Goal: Information Seeking & Learning: Check status

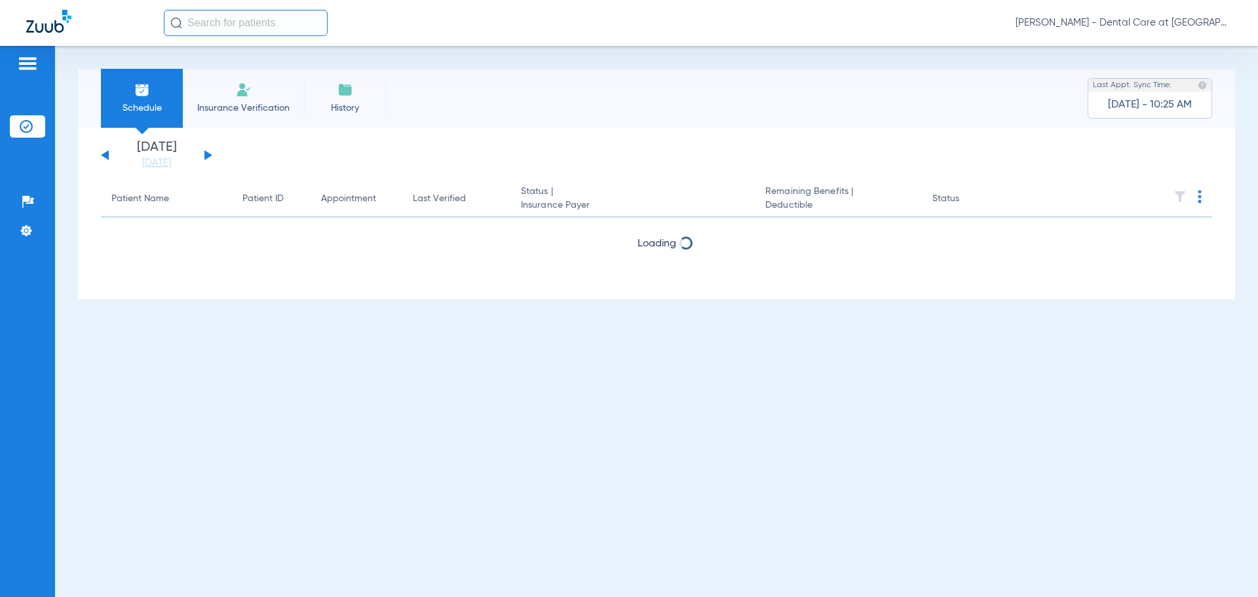
click at [209, 158] on div "[DATE] [DATE] [DATE] [DATE] [DATE] [DATE] [DATE] [DATE] [DATE] [DATE] [DATE] [D…" at bounding box center [156, 155] width 111 height 29
click at [208, 153] on button at bounding box center [208, 155] width 8 height 10
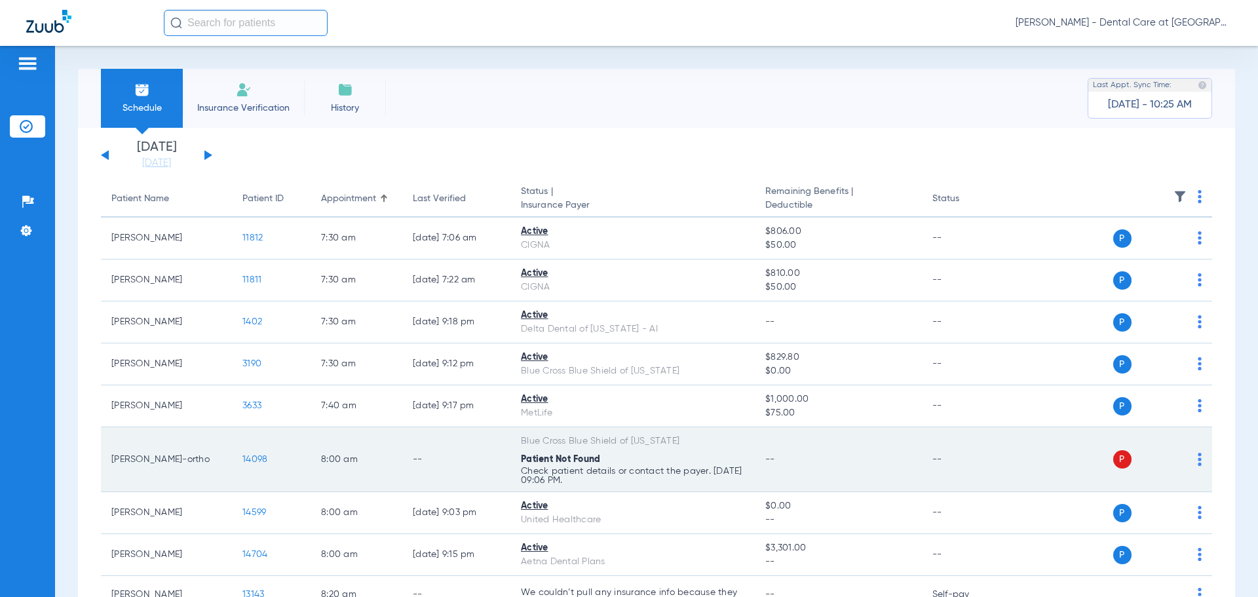
click at [795, 467] on td "--" at bounding box center [838, 459] width 166 height 65
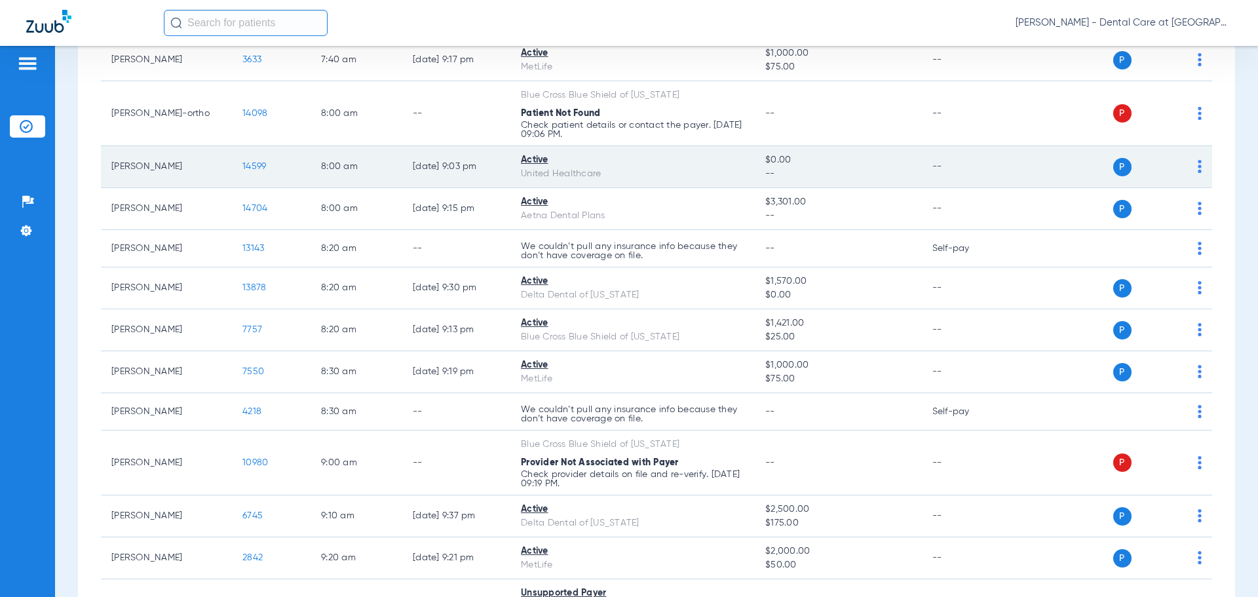
scroll to position [459, 0]
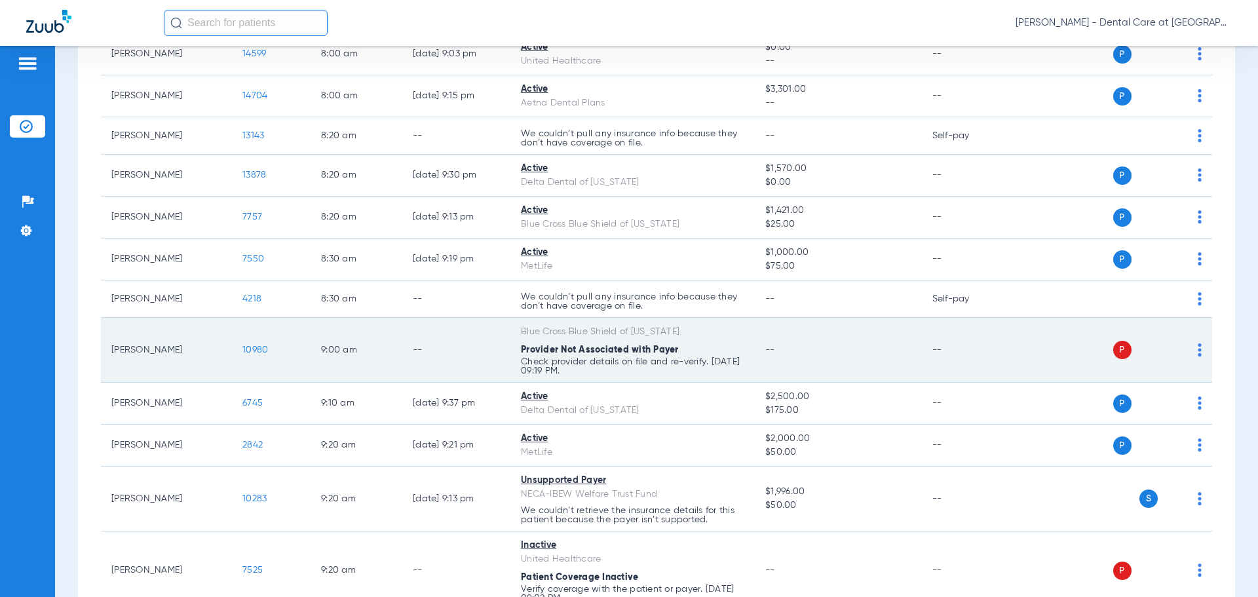
click at [680, 371] on p "Check provider details on file and re-verify. [DATE] 09:19 PM." at bounding box center [632, 366] width 223 height 18
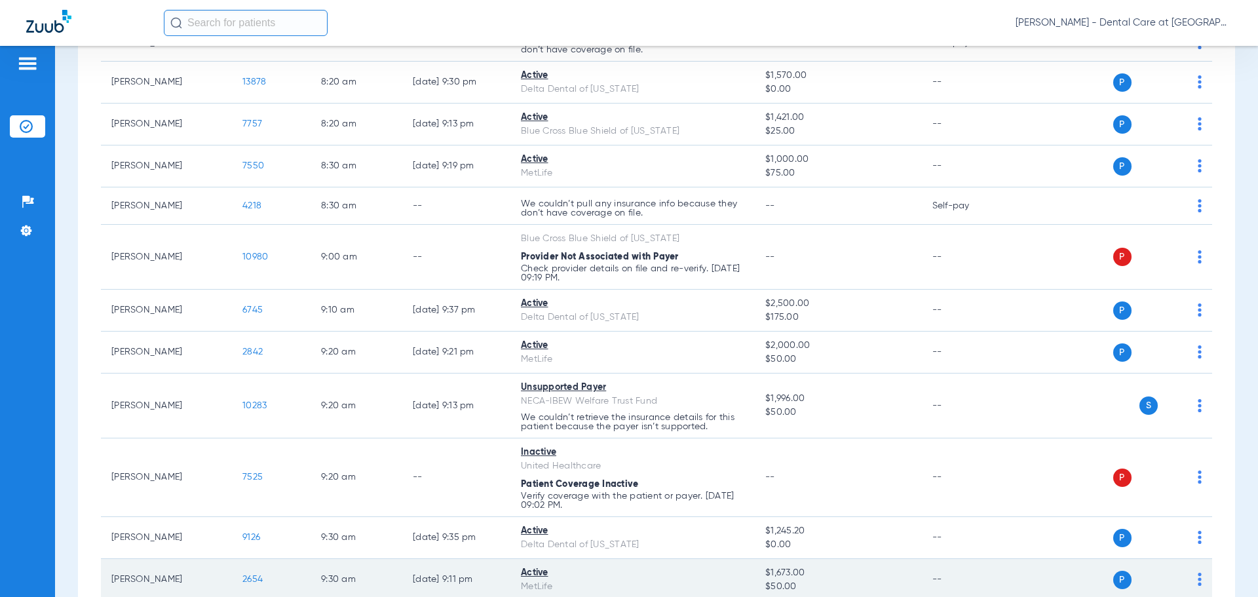
scroll to position [721, 0]
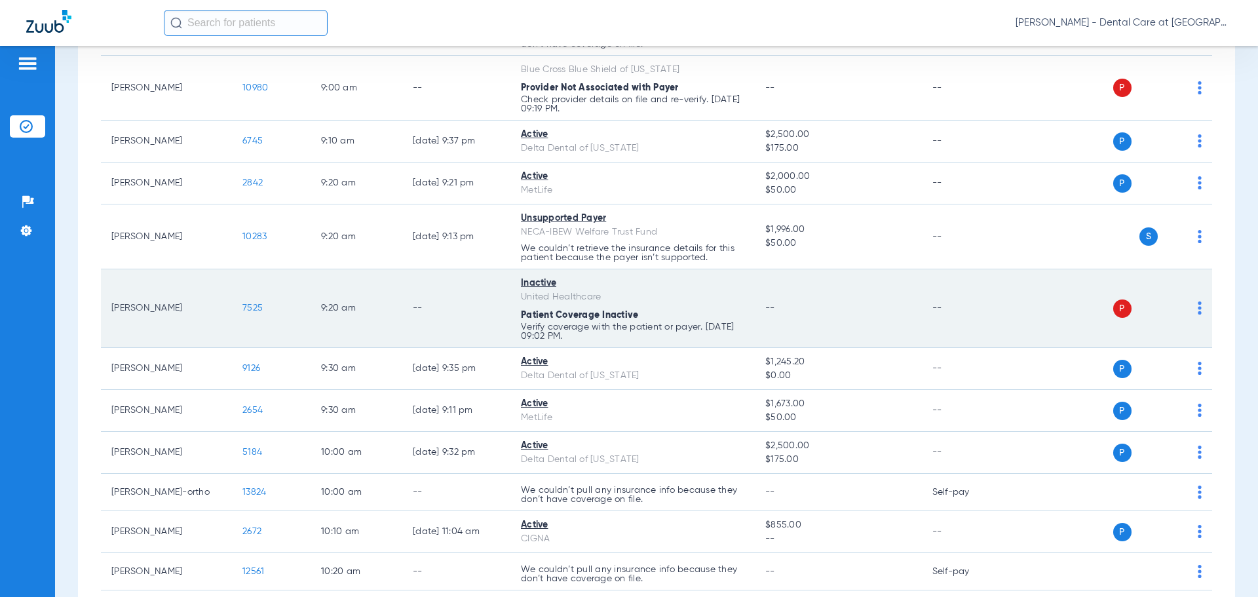
click at [390, 345] on td "9:20 AM" at bounding box center [357, 308] width 92 height 79
click at [403, 320] on td "--" at bounding box center [456, 308] width 108 height 79
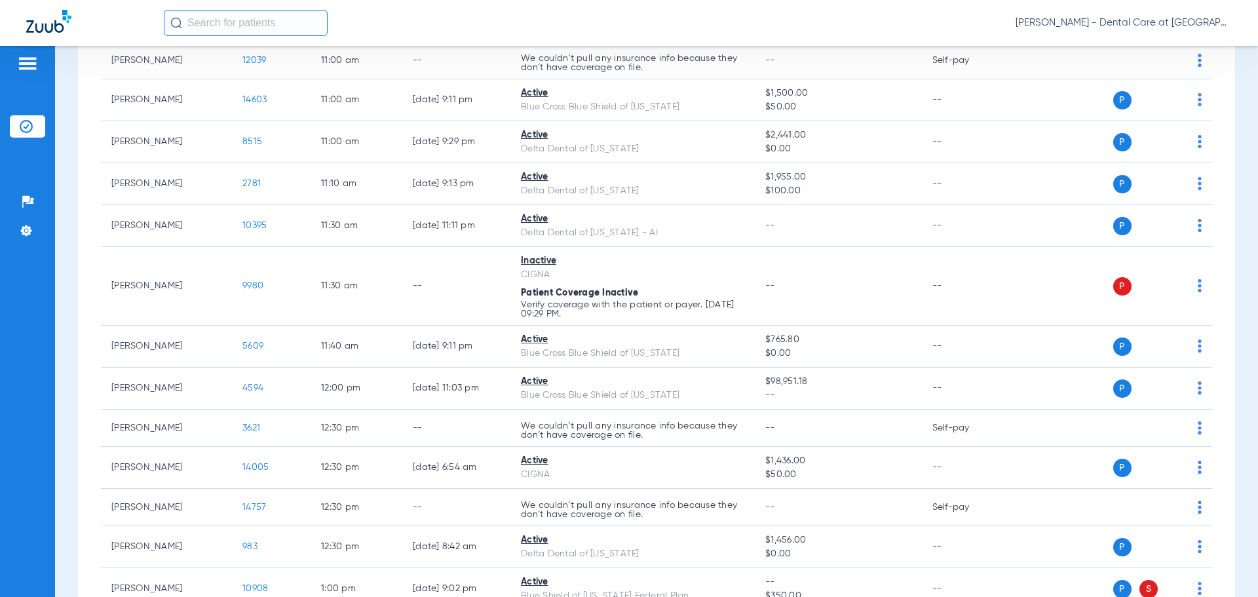
scroll to position [1507, 0]
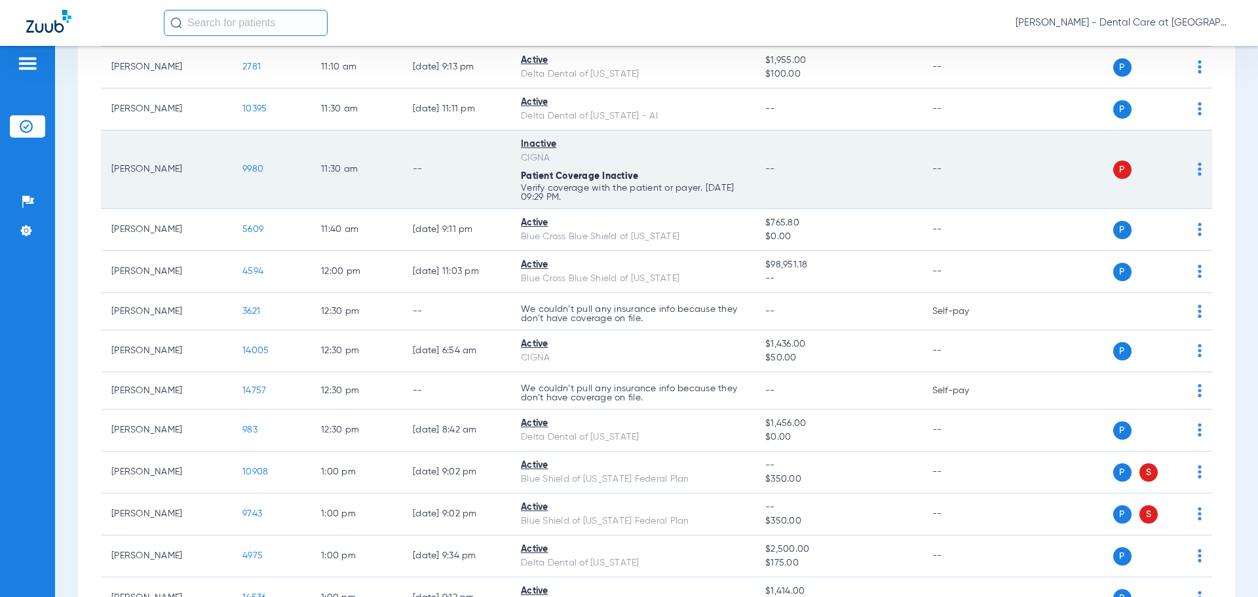
click at [473, 193] on td "--" at bounding box center [456, 169] width 108 height 79
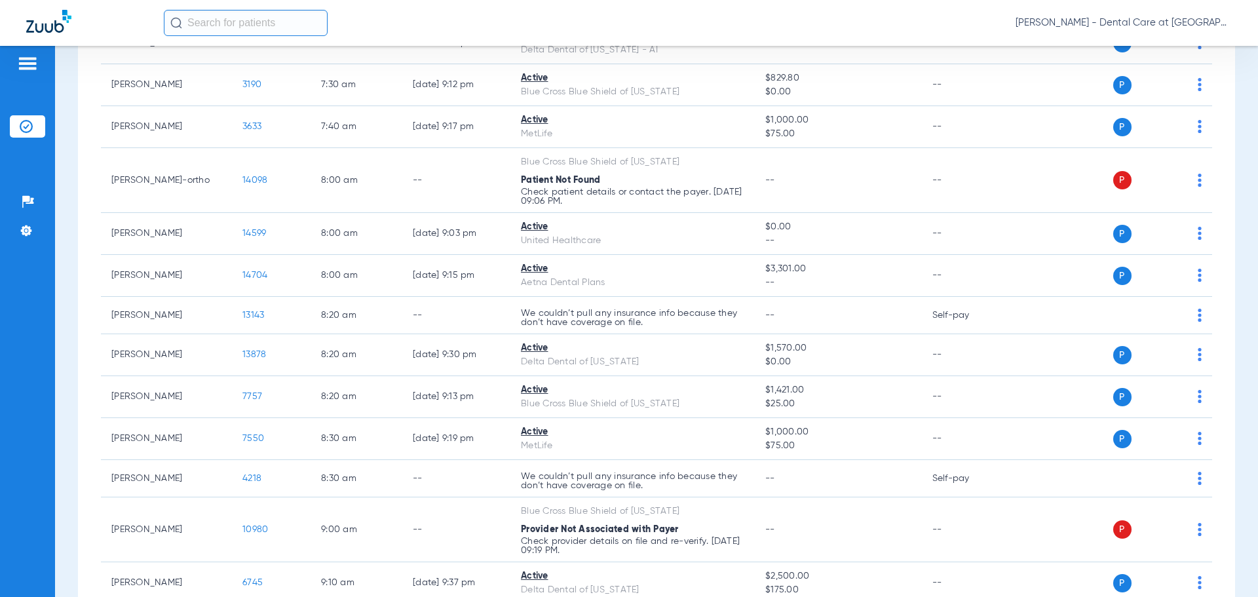
scroll to position [0, 0]
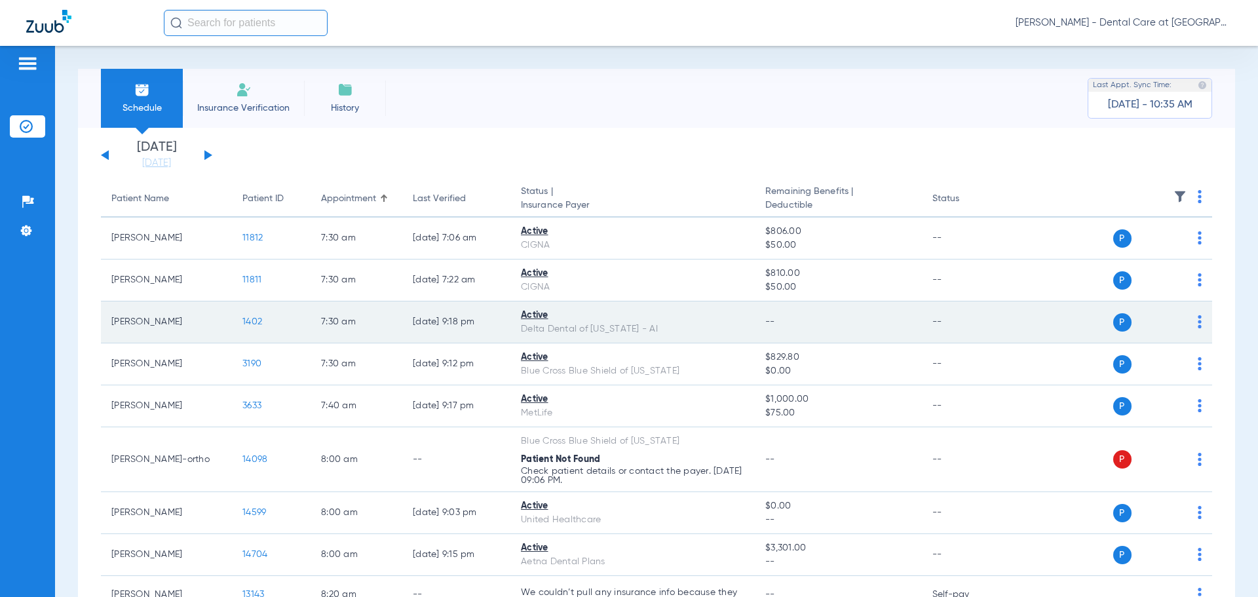
drag, startPoint x: 822, startPoint y: 332, endPoint x: 358, endPoint y: 313, distance: 464.3
click at [358, 313] on td "7:30 AM" at bounding box center [357, 322] width 92 height 42
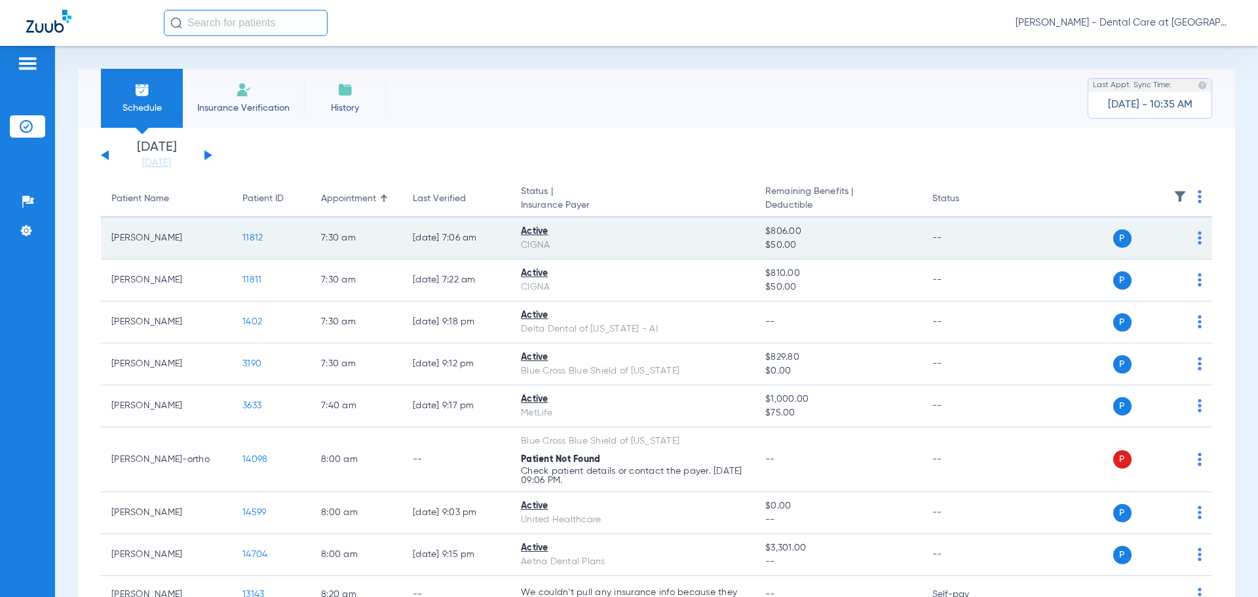
click at [1185, 236] on div "P S" at bounding box center [1106, 238] width 192 height 18
click at [1198, 238] on img at bounding box center [1200, 237] width 4 height 13
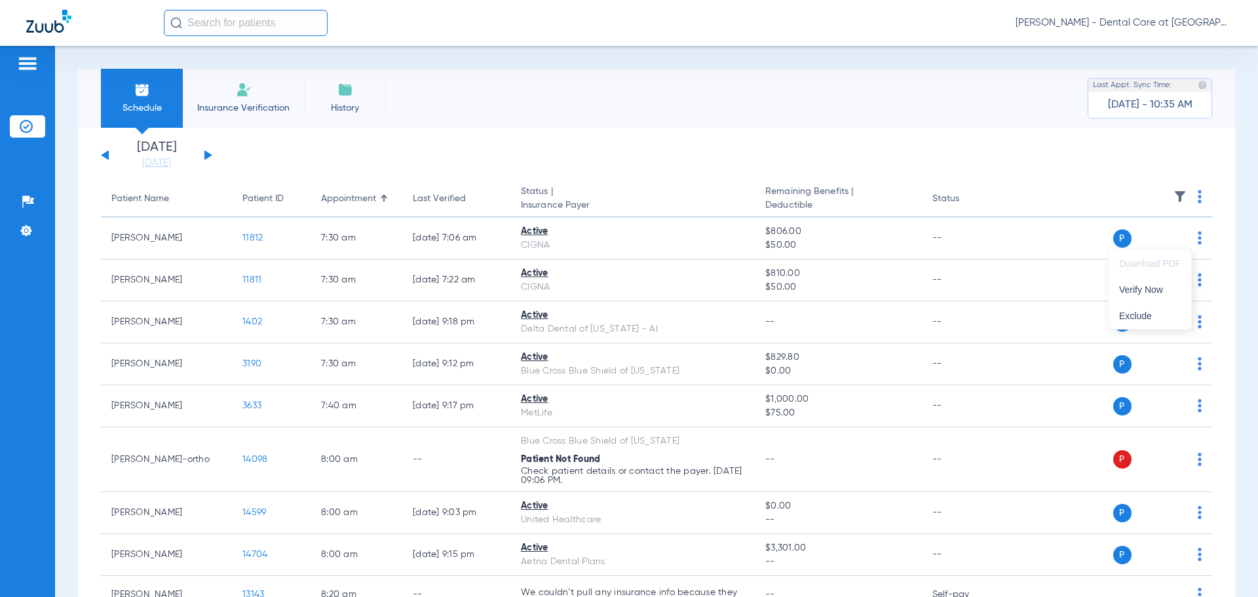
click at [257, 239] on div at bounding box center [629, 298] width 1258 height 597
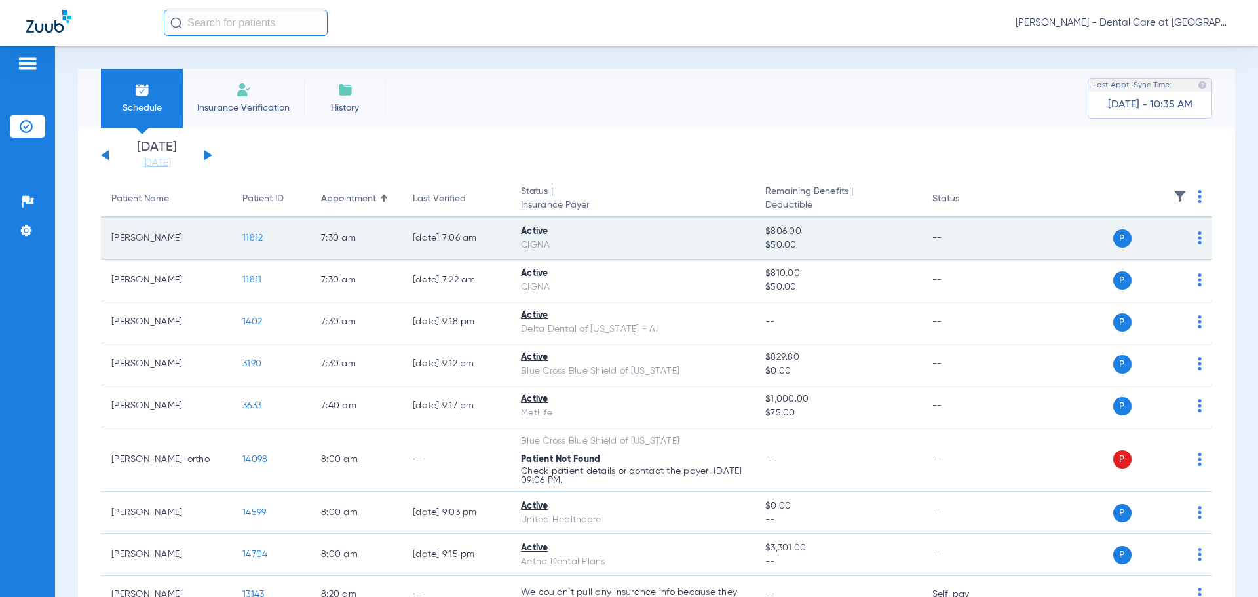
click at [258, 239] on span "11812" at bounding box center [252, 237] width 20 height 9
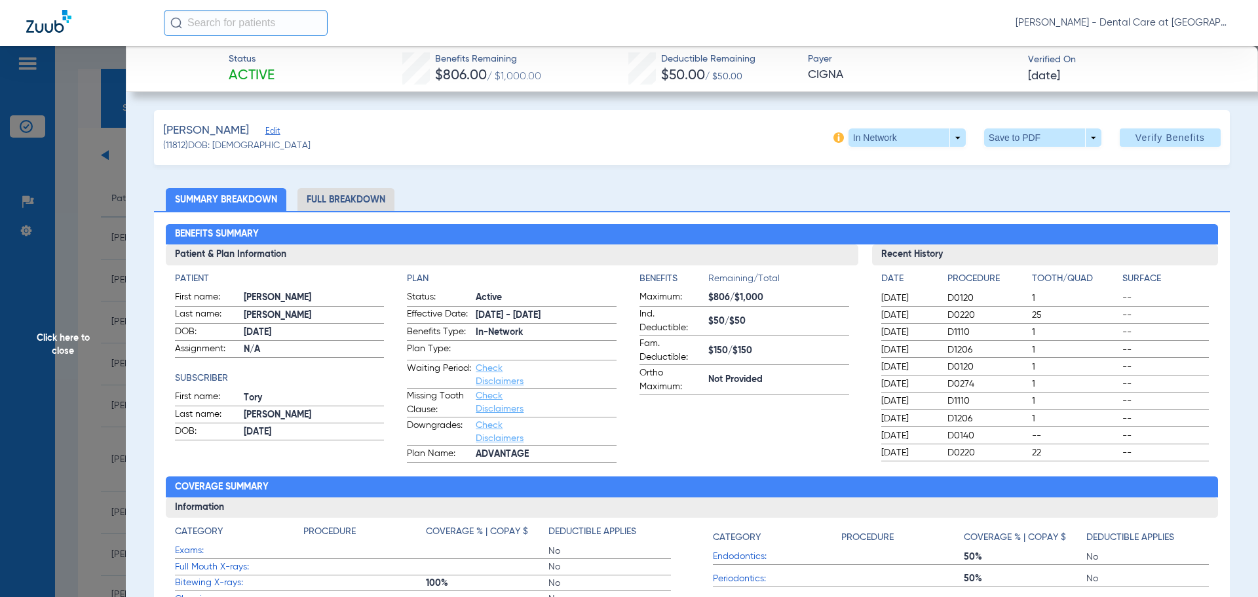
click at [350, 201] on li "Full Breakdown" at bounding box center [345, 199] width 97 height 23
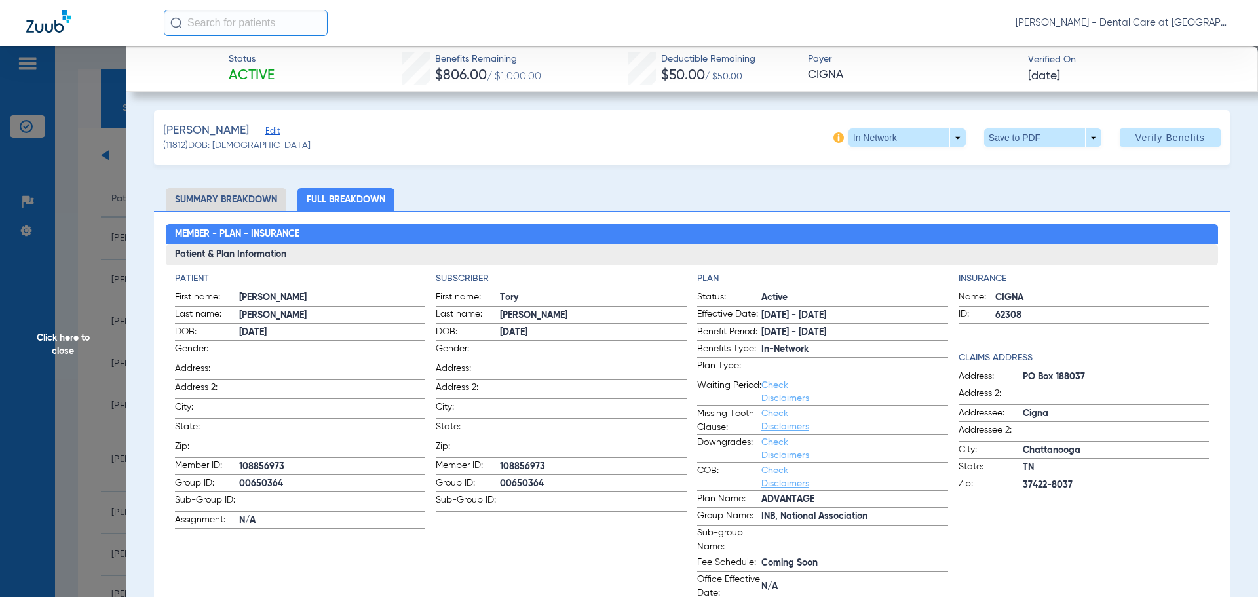
click at [82, 197] on span "Click here to close" at bounding box center [63, 344] width 126 height 597
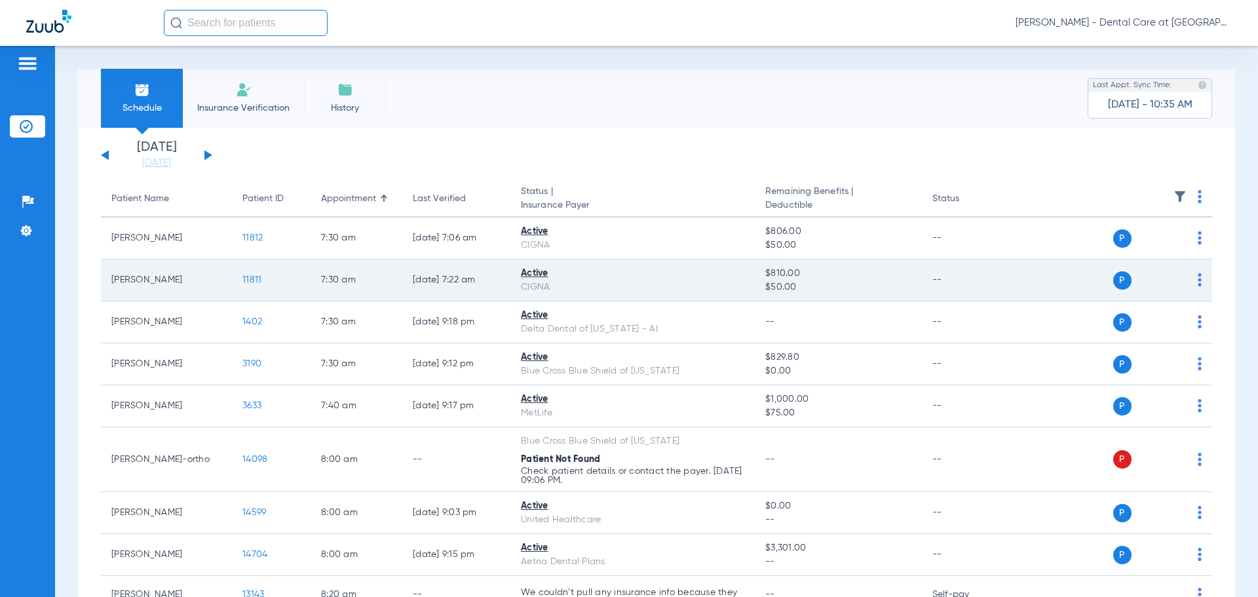
click at [613, 282] on div "CIGNA" at bounding box center [632, 287] width 223 height 14
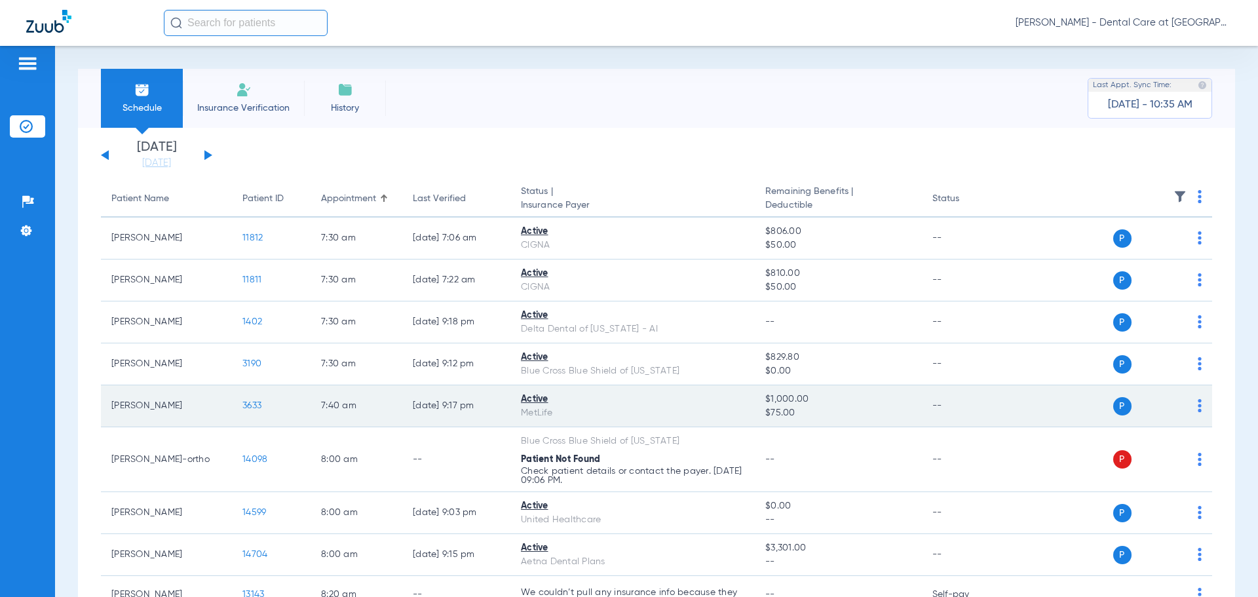
click at [254, 411] on td "3633" at bounding box center [271, 406] width 79 height 42
click at [255, 406] on span "3633" at bounding box center [251, 405] width 19 height 9
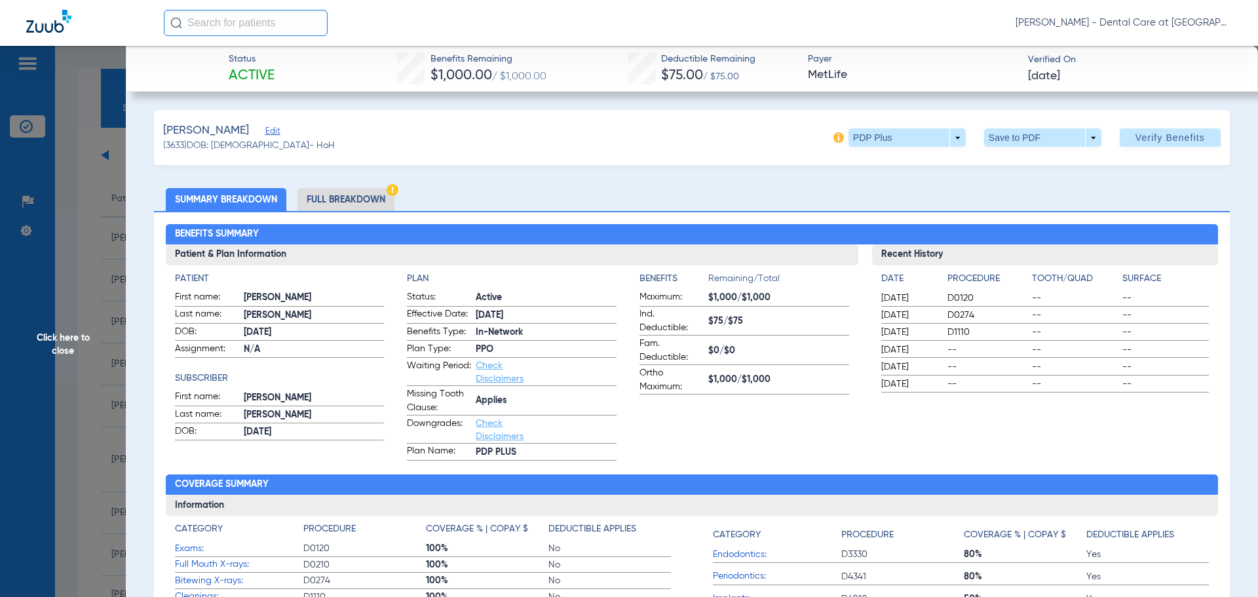
click at [350, 200] on li "Full Breakdown" at bounding box center [345, 199] width 97 height 23
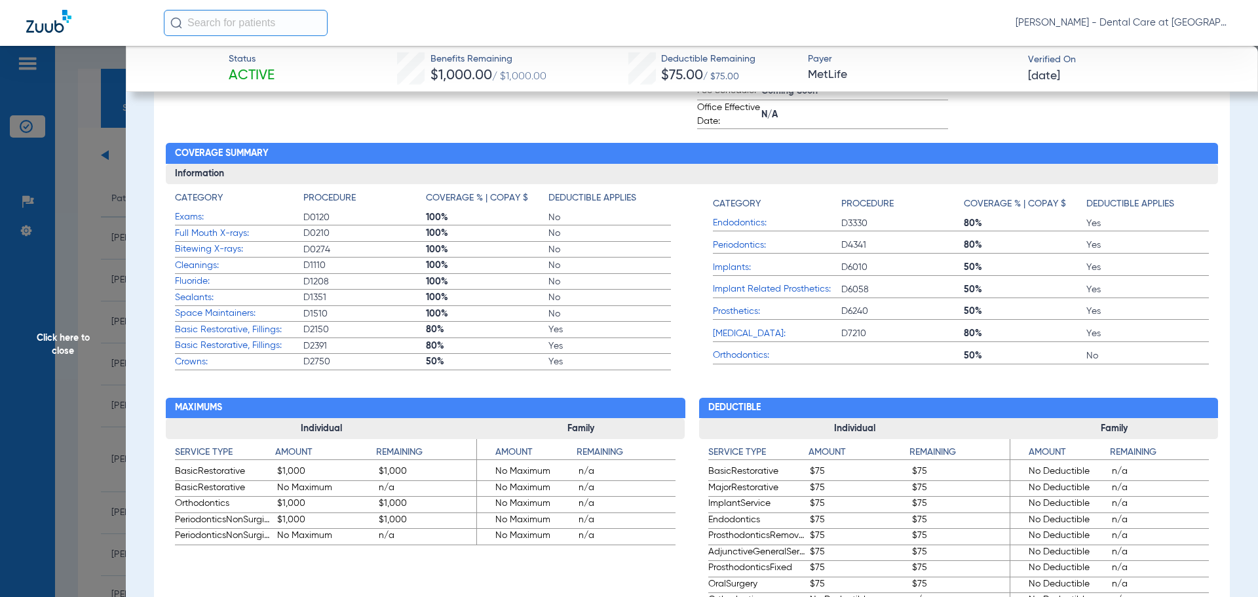
scroll to position [852, 0]
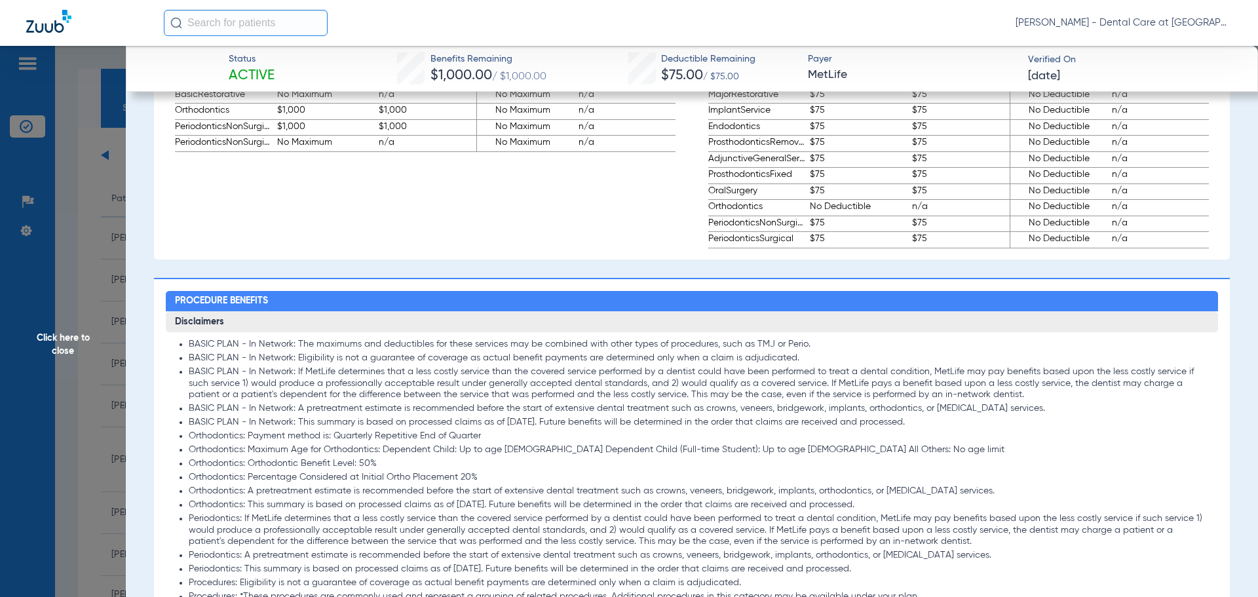
click at [1248, 24] on div "[PERSON_NAME] - Dental Care at [GEOGRAPHIC_DATA]" at bounding box center [629, 23] width 1258 height 46
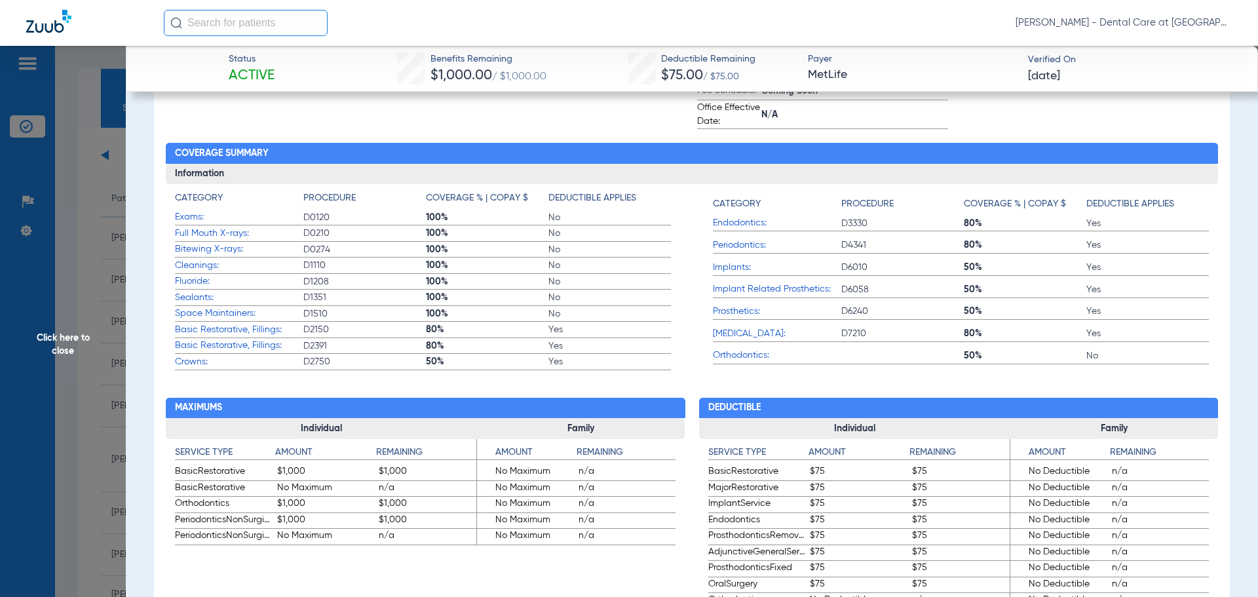
scroll to position [0, 0]
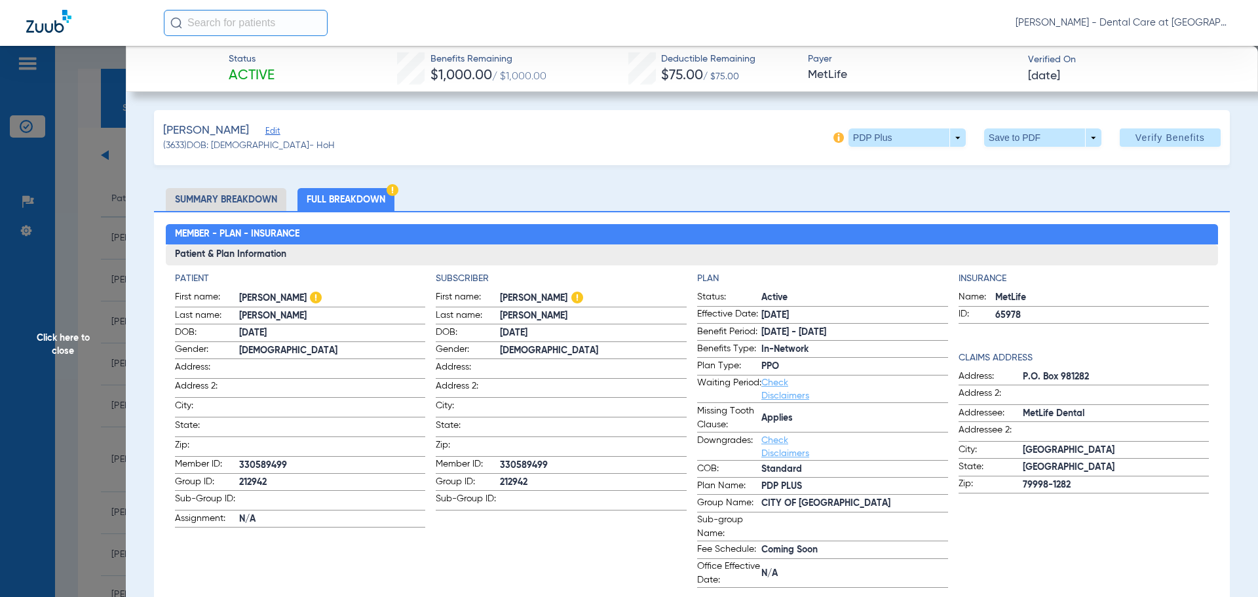
drag, startPoint x: 1227, startPoint y: 57, endPoint x: 1048, endPoint y: 75, distance: 179.7
click at [1227, 57] on div "Status Active Benefits Remaining $1,000.00 / $1,000.00 Deductible Remaining $75…" at bounding box center [692, 69] width 1132 height 46
click at [60, 343] on span "Click here to close" at bounding box center [63, 344] width 126 height 597
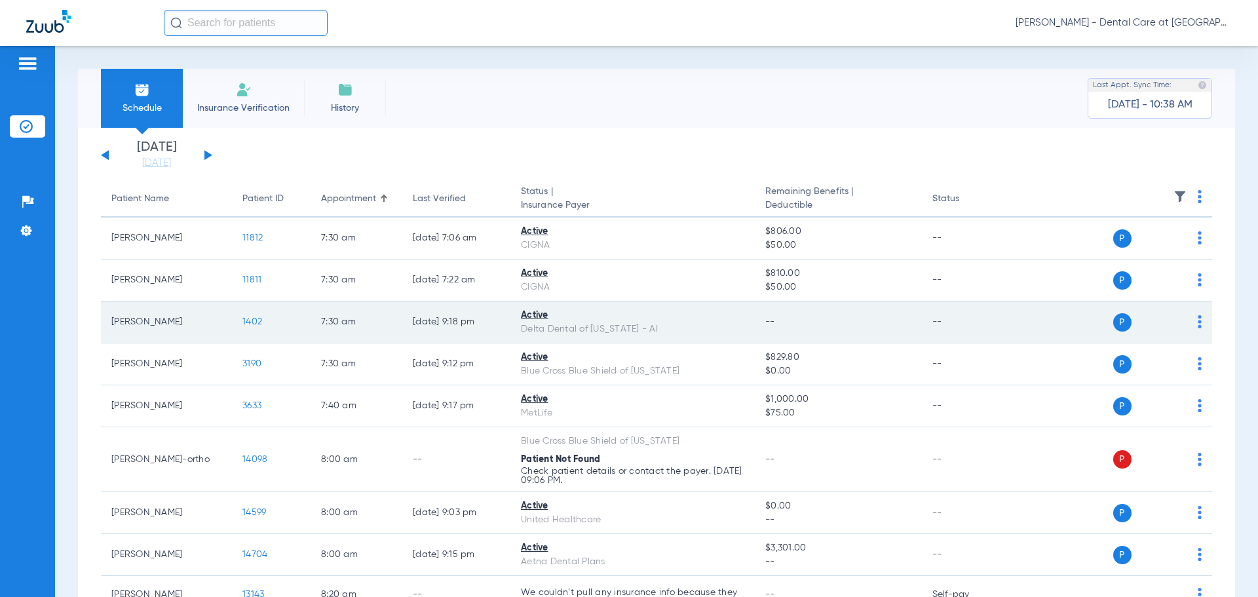
click at [259, 325] on span "1402" at bounding box center [252, 321] width 20 height 9
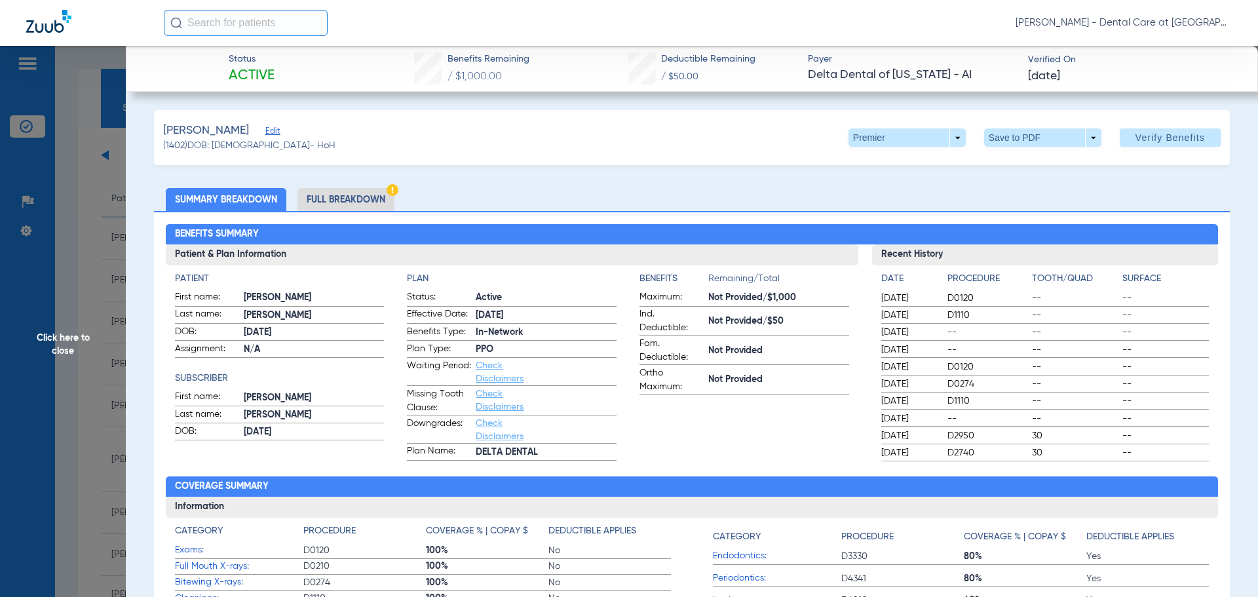
click at [311, 202] on li "Full Breakdown" at bounding box center [345, 199] width 97 height 23
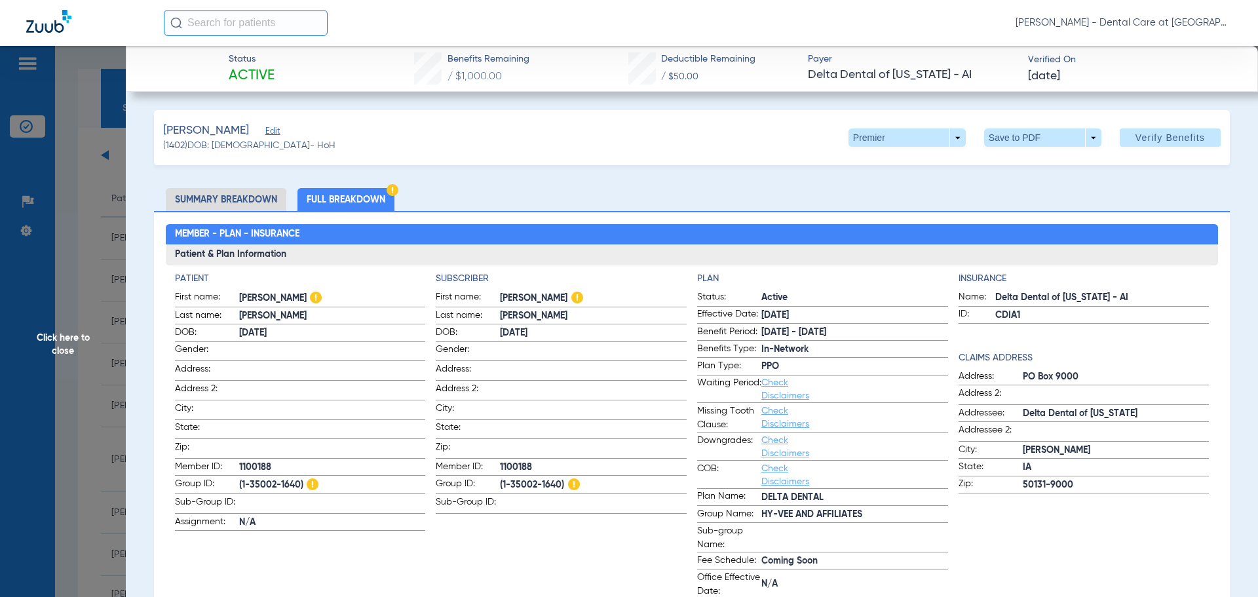
click at [56, 344] on span "Click here to close" at bounding box center [63, 344] width 126 height 597
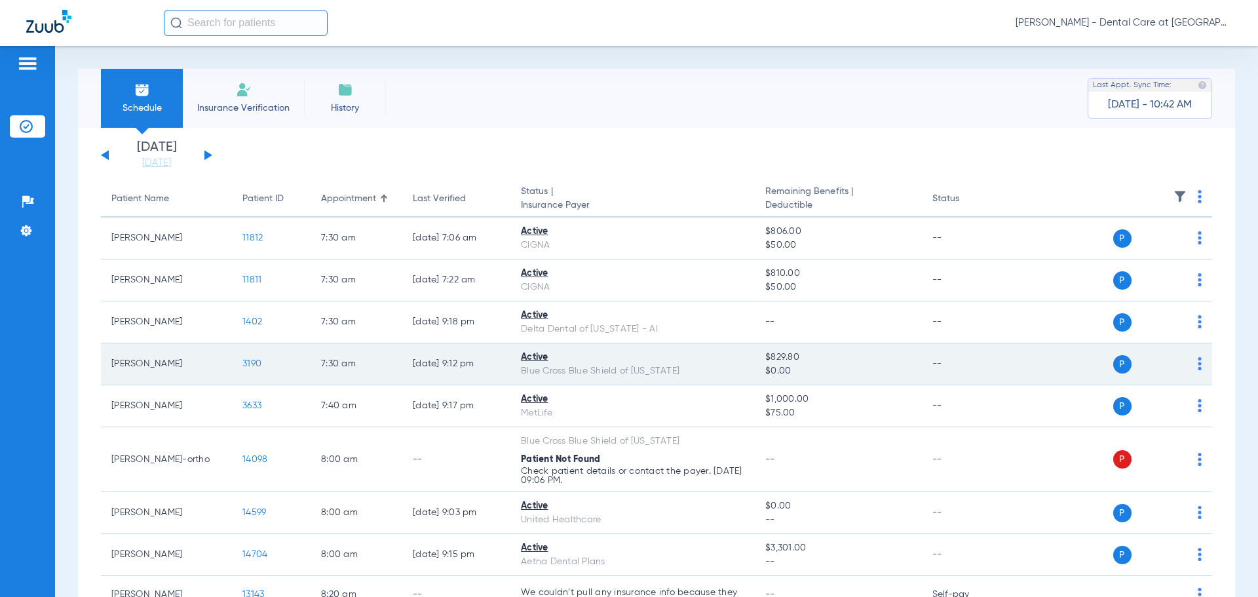
click at [256, 363] on span "3190" at bounding box center [251, 363] width 19 height 9
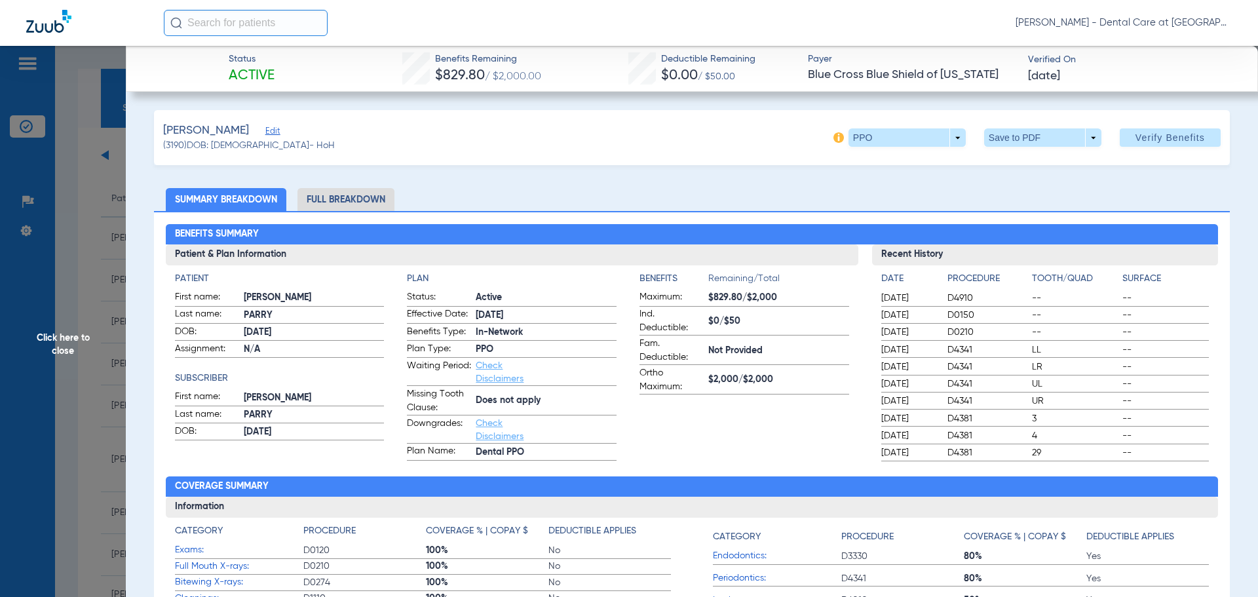
click at [357, 197] on li "Full Breakdown" at bounding box center [345, 199] width 97 height 23
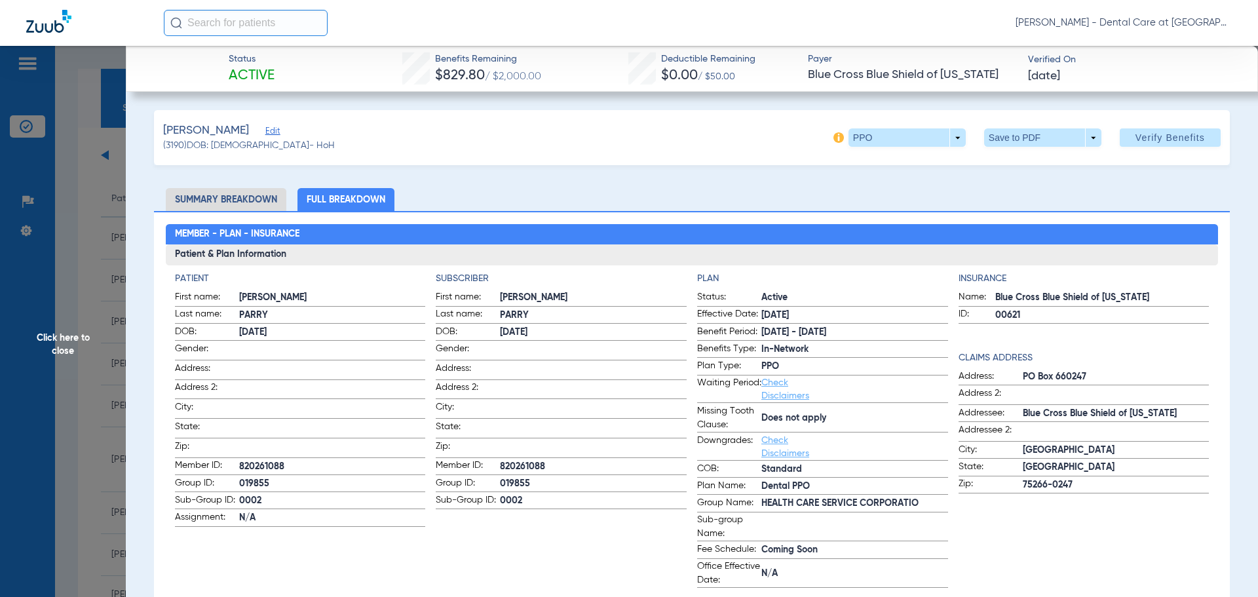
click at [52, 354] on span "Click here to close" at bounding box center [63, 344] width 126 height 597
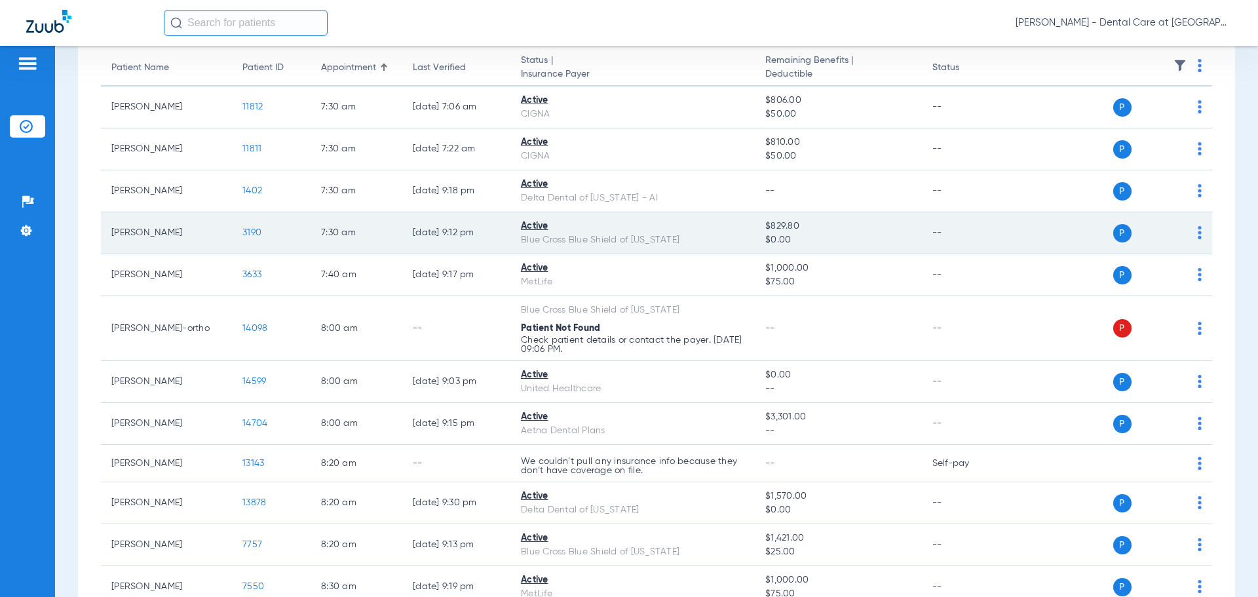
scroll to position [197, 0]
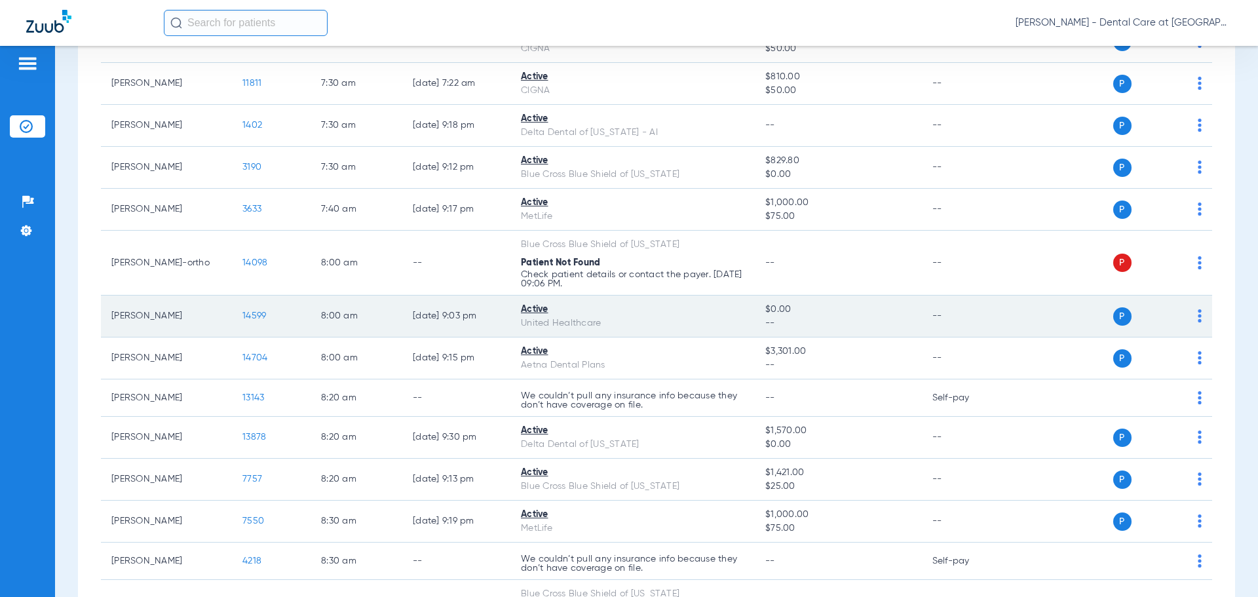
click at [256, 312] on span "14599" at bounding box center [254, 315] width 24 height 9
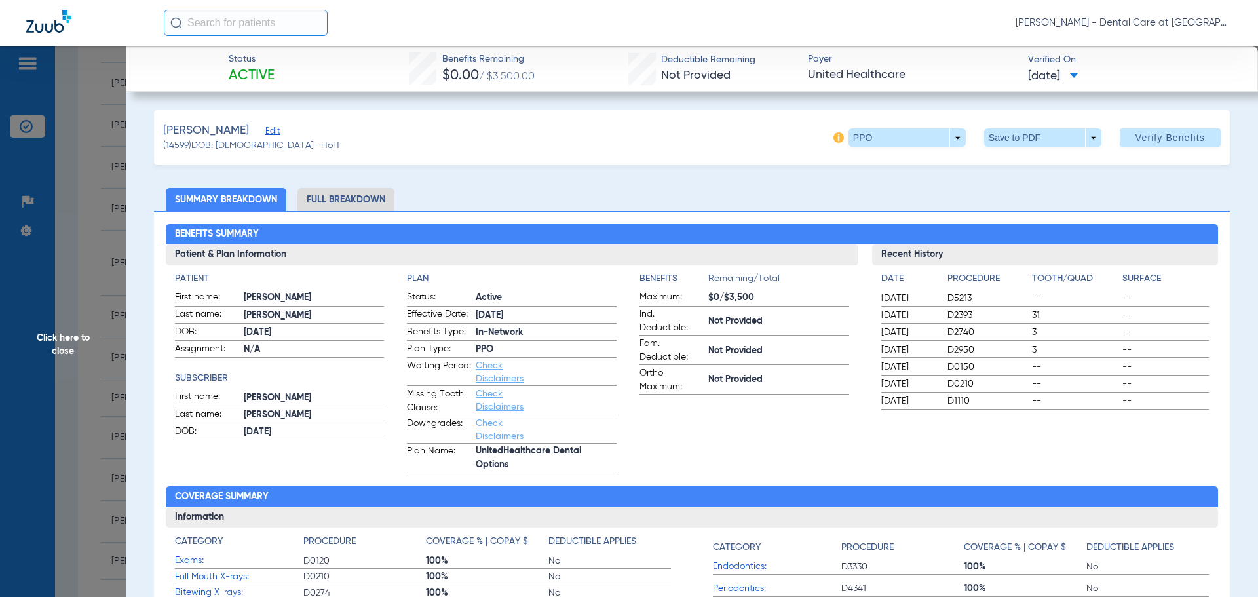
click at [42, 332] on span "Click here to close" at bounding box center [63, 344] width 126 height 597
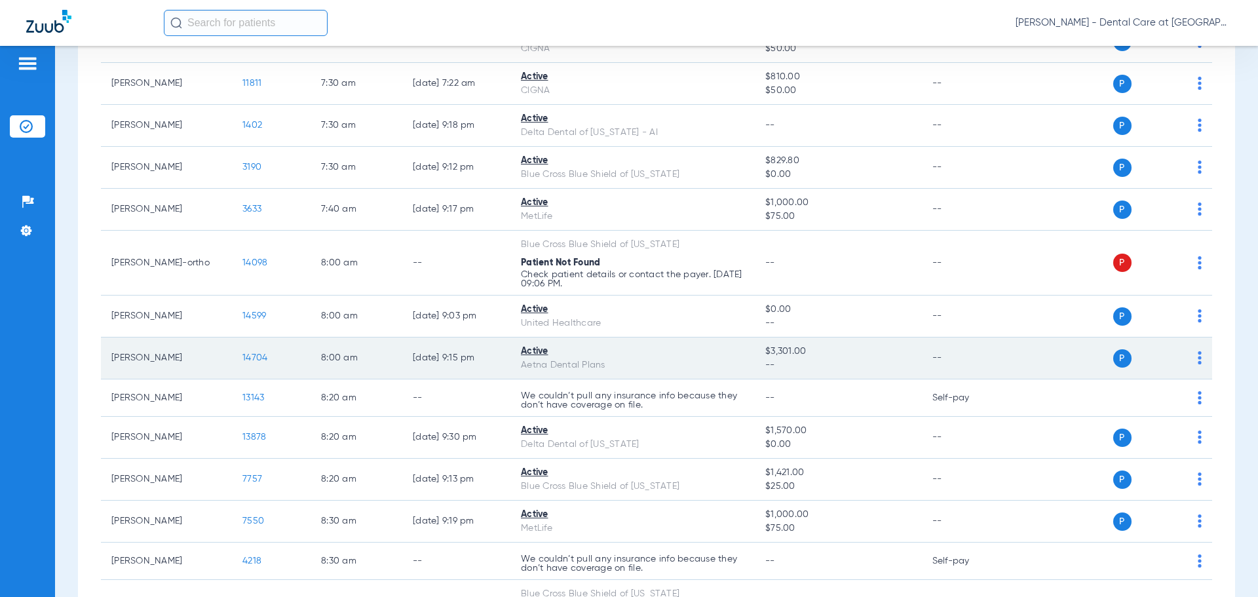
click at [261, 357] on span "14704" at bounding box center [254, 357] width 25 height 9
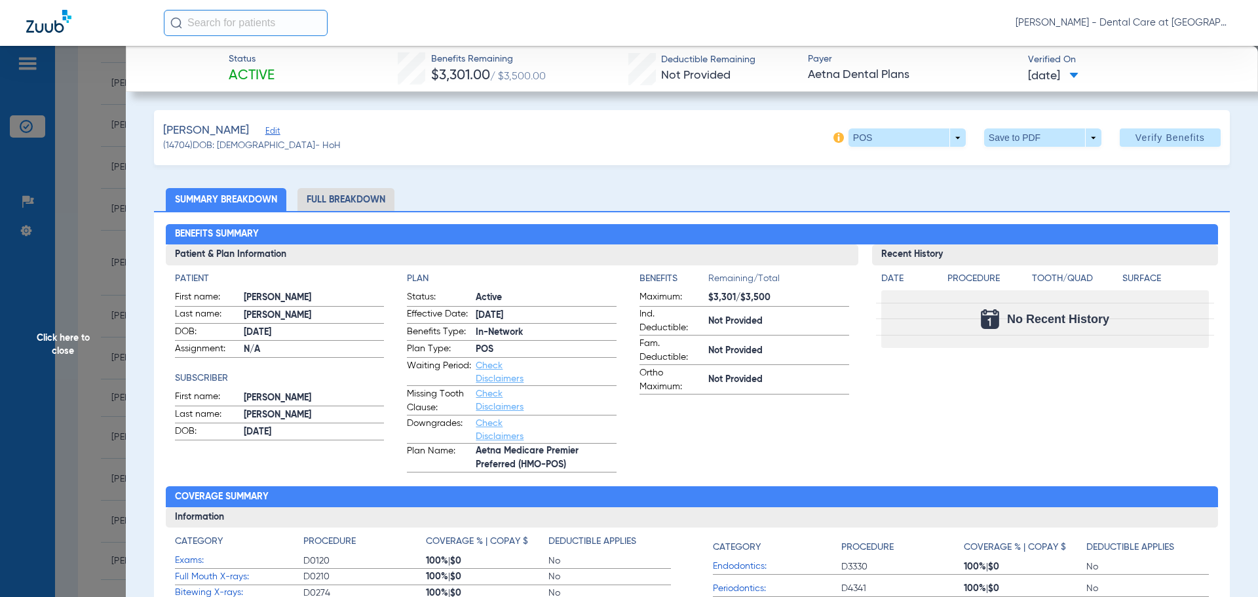
click at [60, 343] on span "Click here to close" at bounding box center [63, 344] width 126 height 597
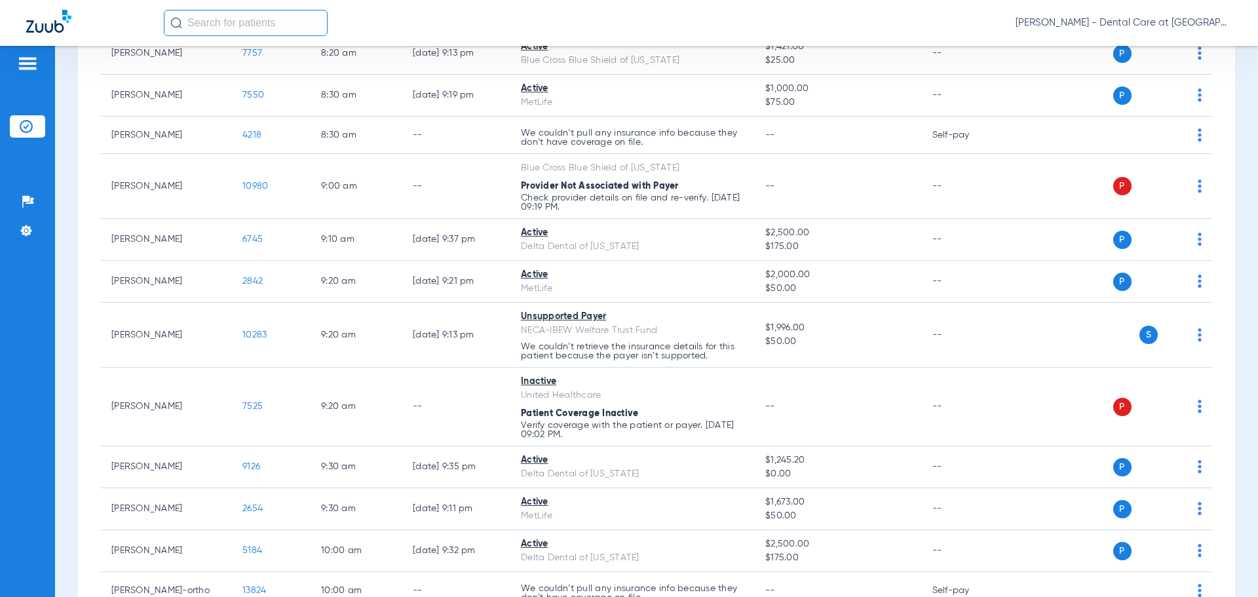
scroll to position [655, 0]
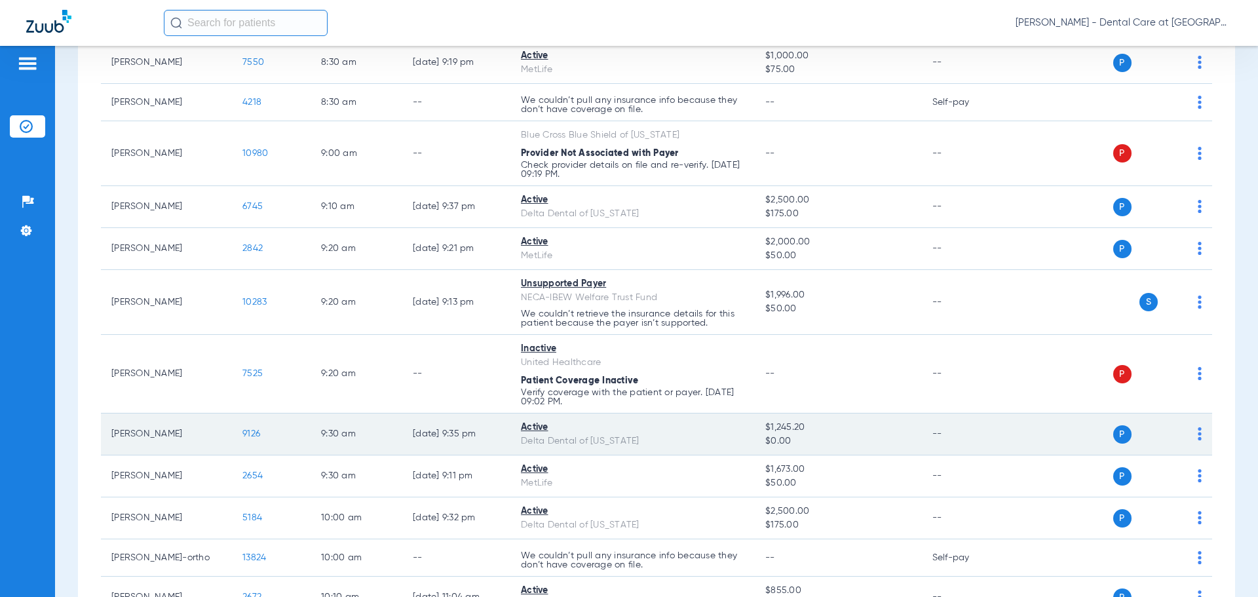
click at [265, 434] on td "9126" at bounding box center [271, 434] width 79 height 42
click at [260, 434] on span "9126" at bounding box center [251, 433] width 18 height 9
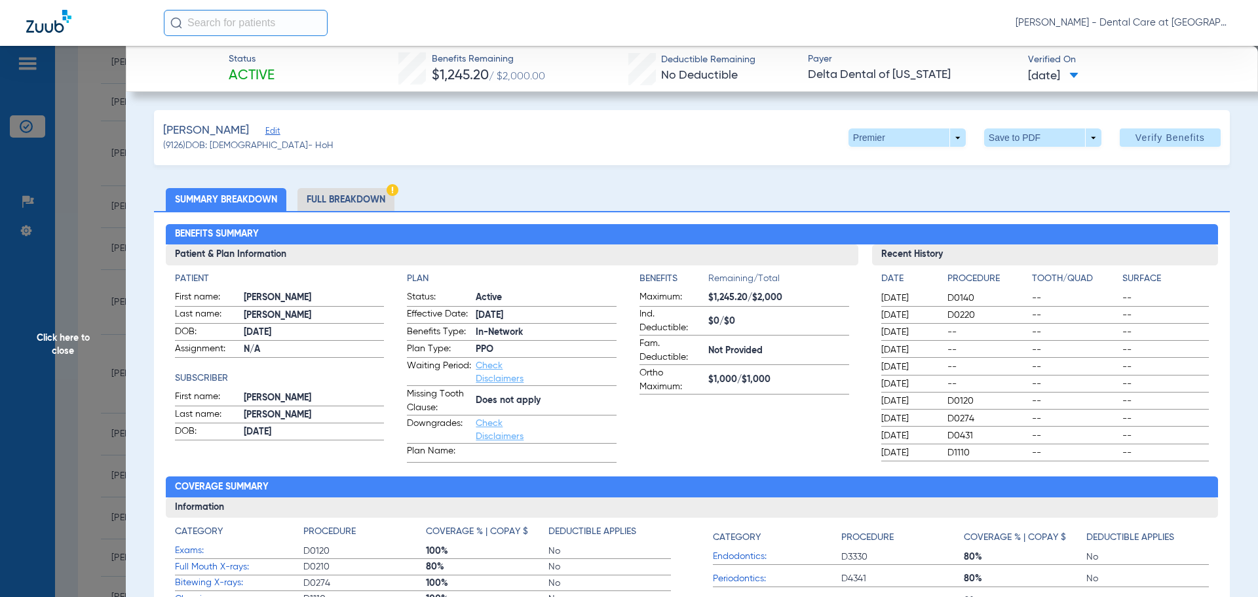
click at [356, 189] on li "Full Breakdown" at bounding box center [345, 199] width 97 height 23
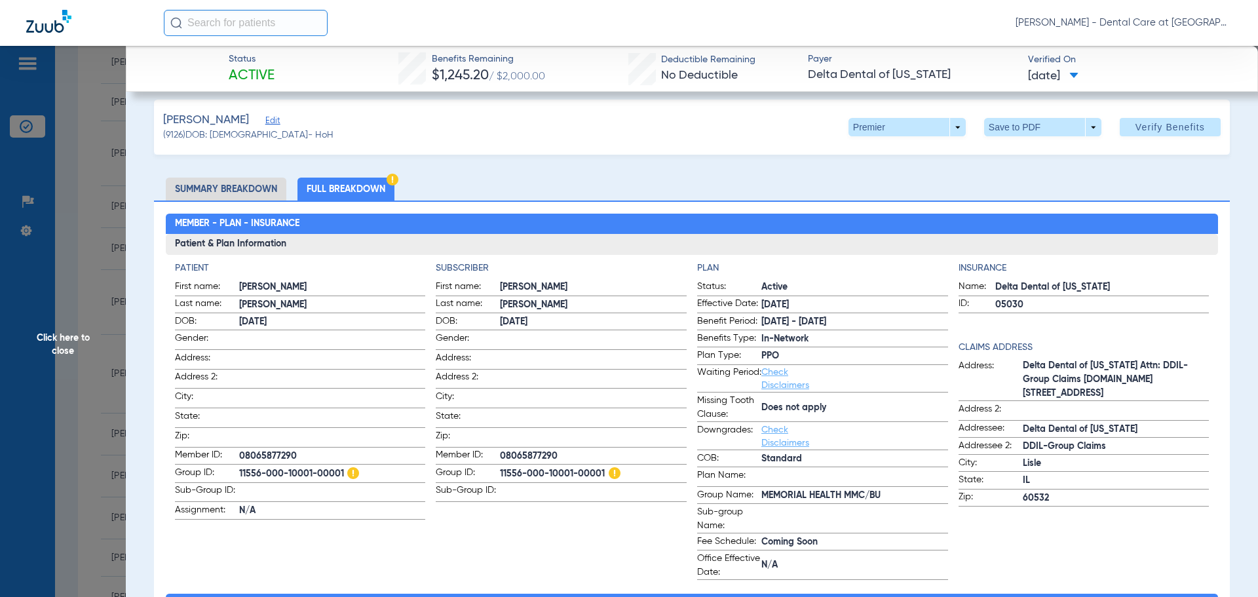
scroll to position [0, 0]
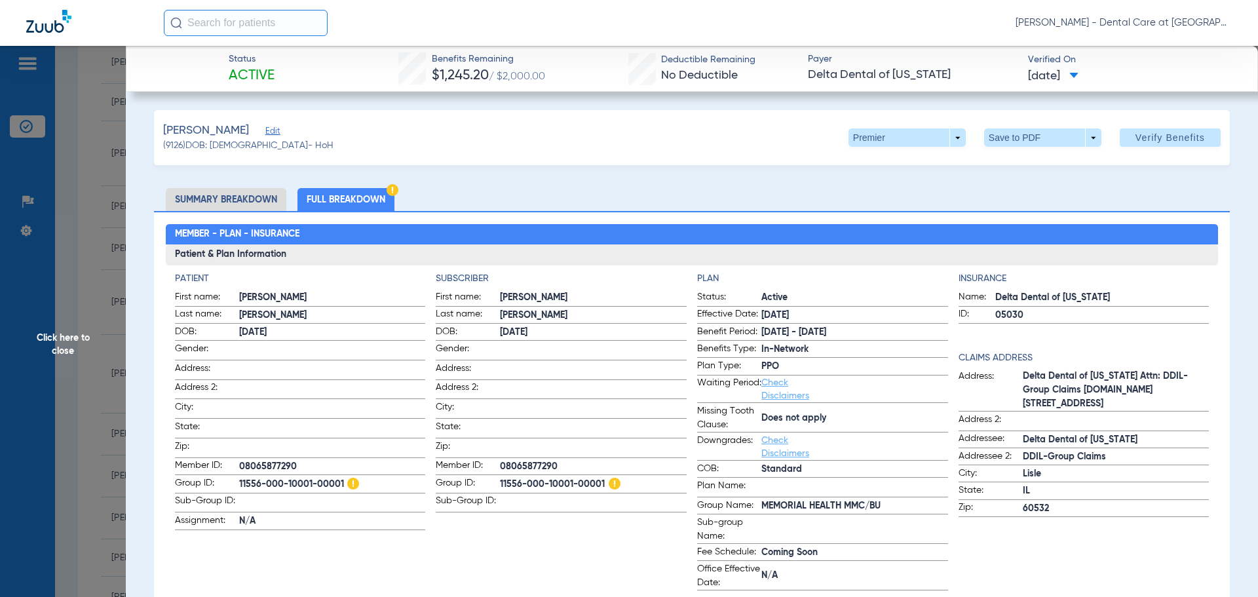
click at [81, 326] on span "Click here to close" at bounding box center [63, 344] width 126 height 597
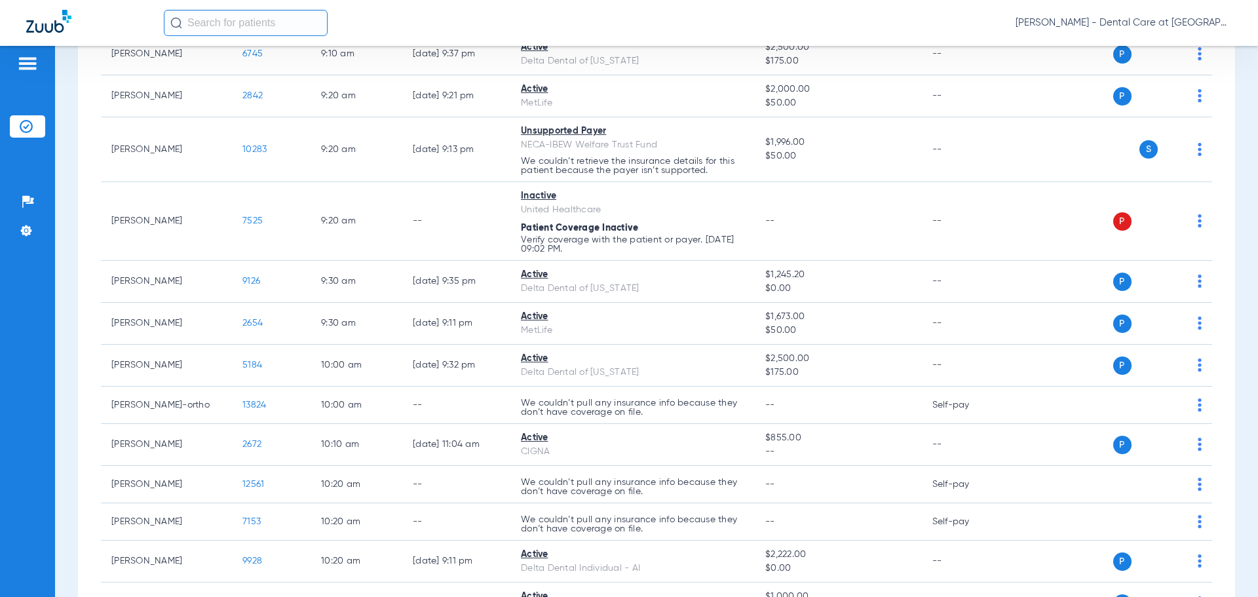
scroll to position [852, 0]
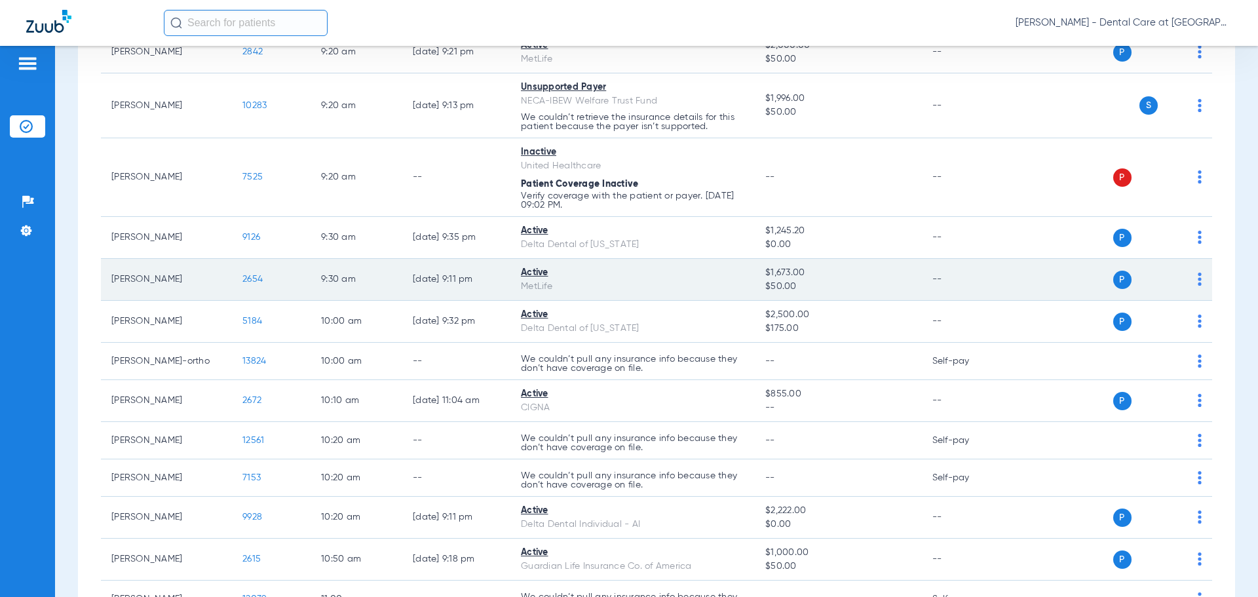
click at [250, 277] on span "2654" at bounding box center [252, 279] width 20 height 9
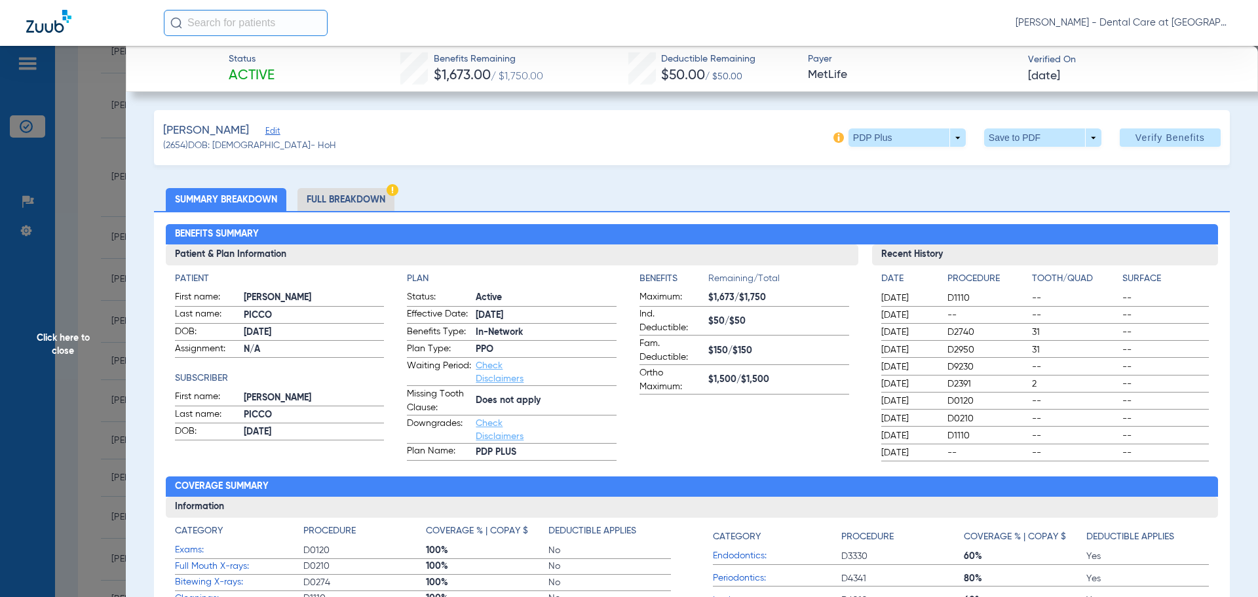
click at [333, 189] on li "Full Breakdown" at bounding box center [345, 199] width 97 height 23
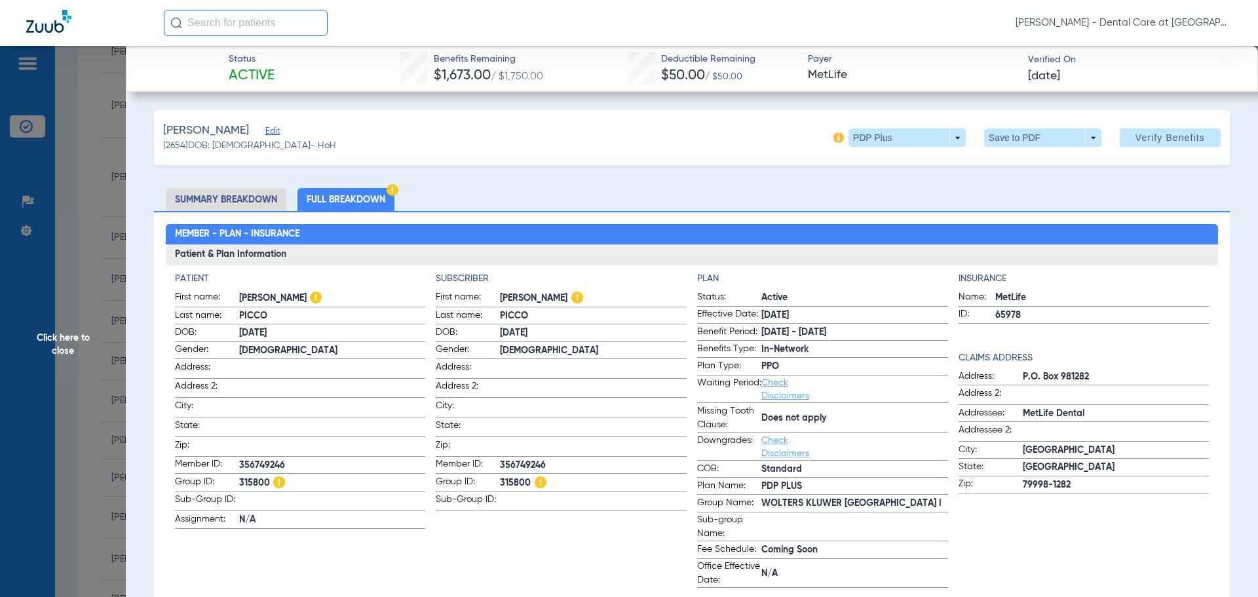
click at [67, 349] on span "Click here to close" at bounding box center [63, 344] width 126 height 597
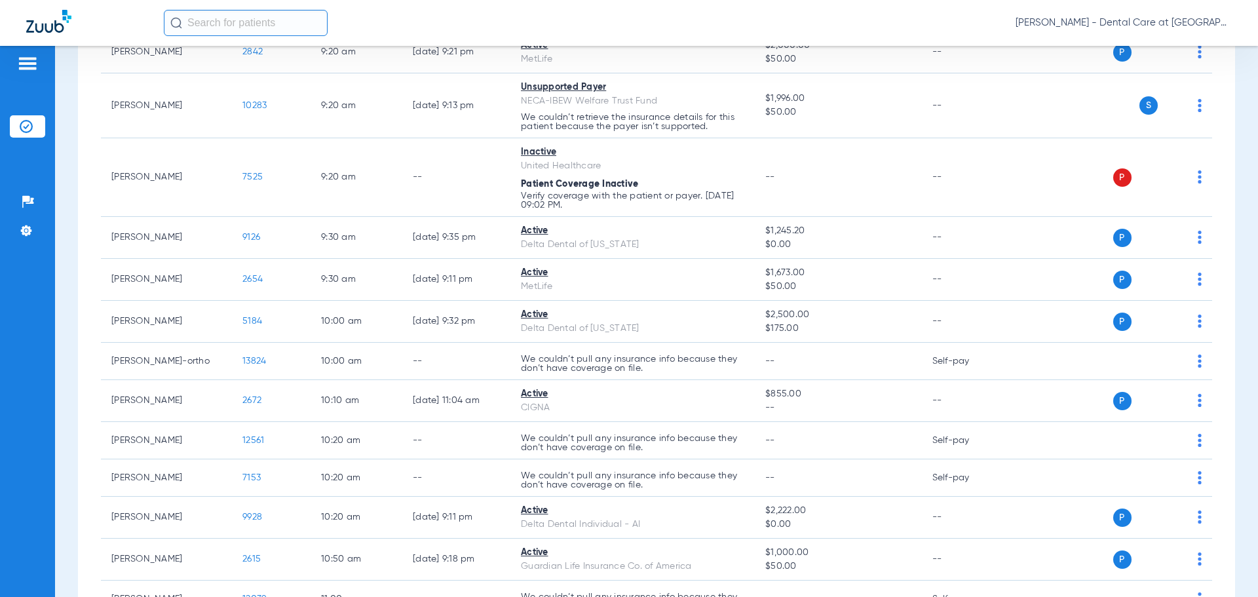
click at [224, 14] on input "text" at bounding box center [246, 23] width 164 height 26
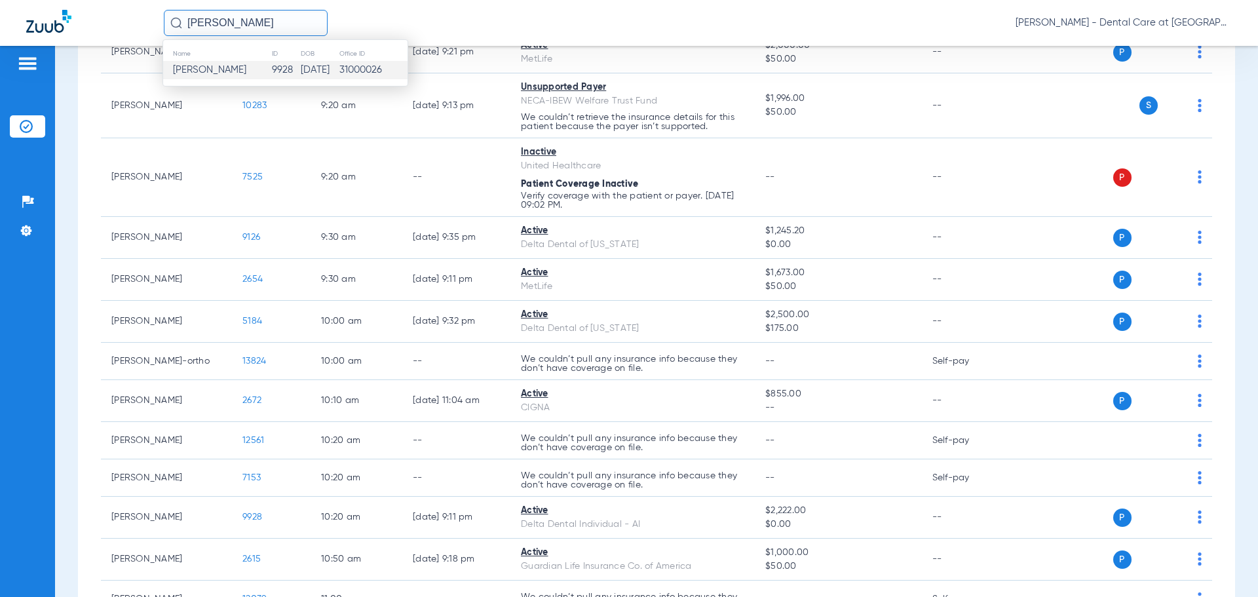
type input "chris my"
click at [271, 71] on td "9928" at bounding box center [285, 70] width 29 height 18
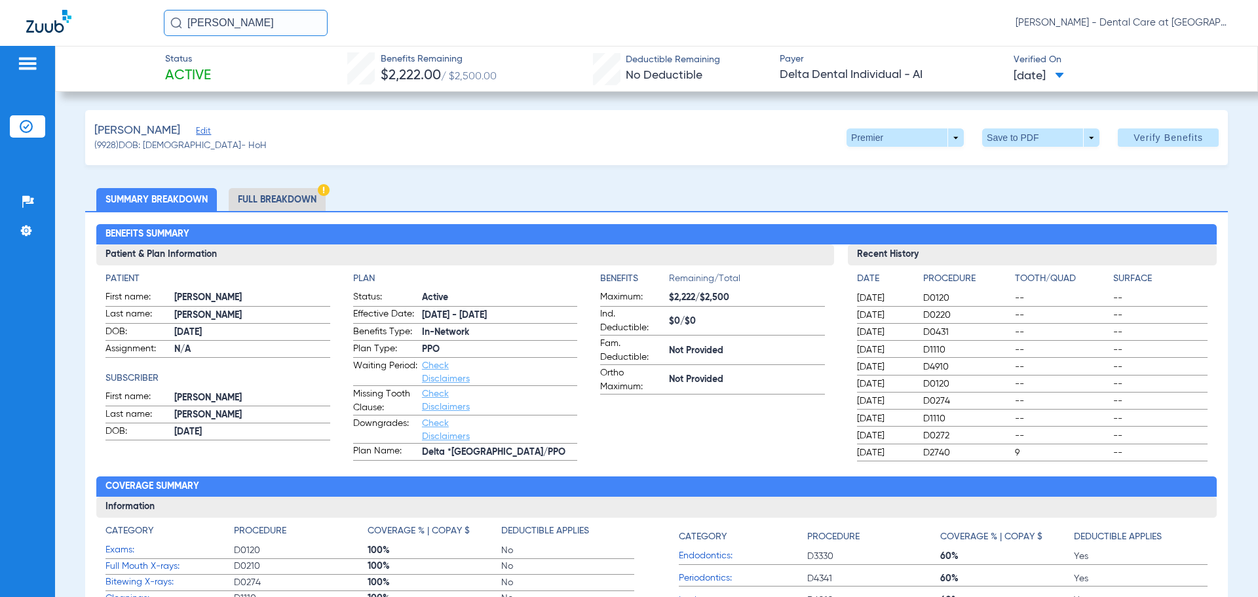
click at [287, 202] on li "Full Breakdown" at bounding box center [277, 199] width 97 height 23
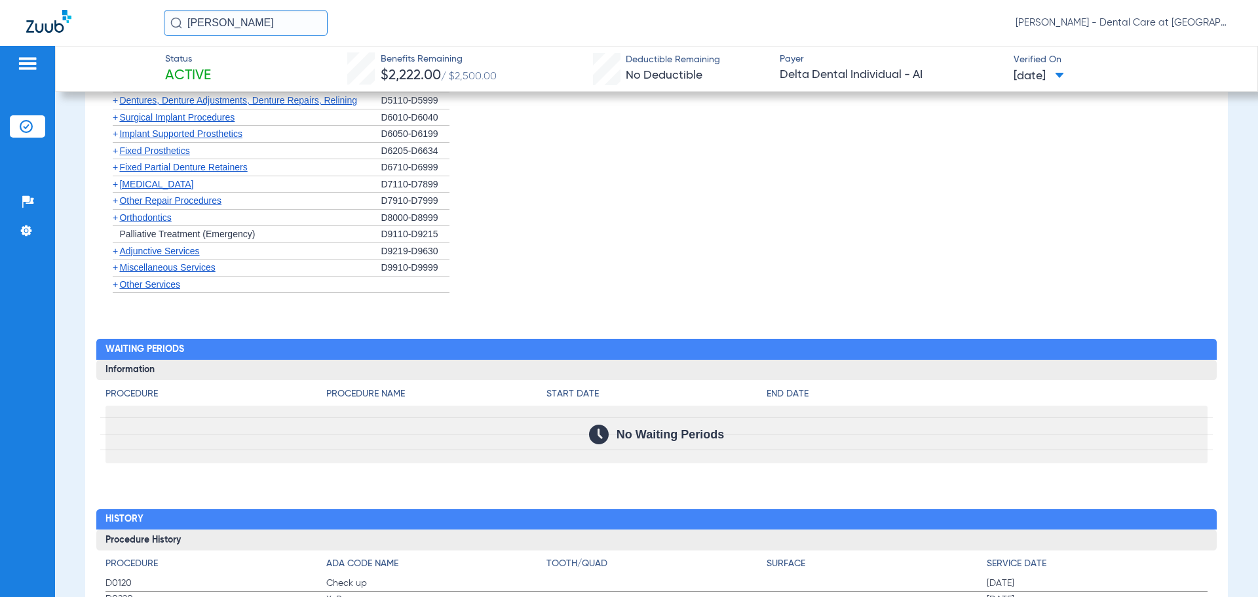
scroll to position [956, 0]
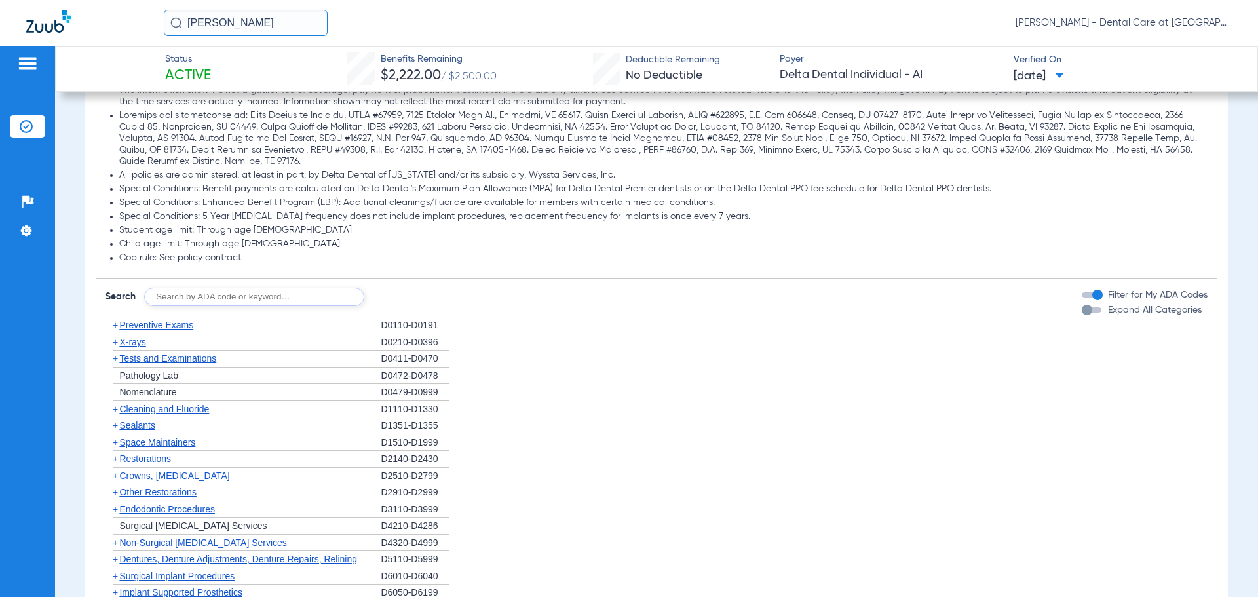
click at [134, 206] on li "Special Conditions: Enhanced Benefit Program (EBP): Additional cleanings/fluori…" at bounding box center [663, 203] width 1088 height 12
drag, startPoint x: 257, startPoint y: 29, endPoint x: 7, endPoint y: 32, distance: 249.6
click at [8, 32] on div "chris my Stephanie Palmisano - Dental Care at Prairie Crossing" at bounding box center [629, 23] width 1258 height 46
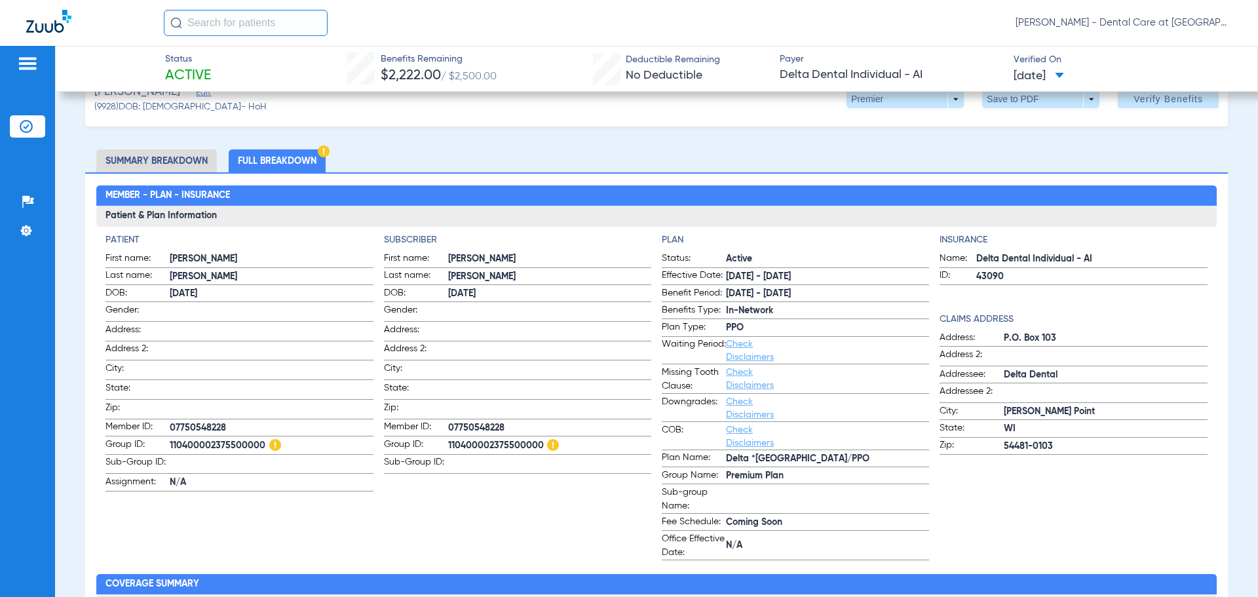
scroll to position [0, 0]
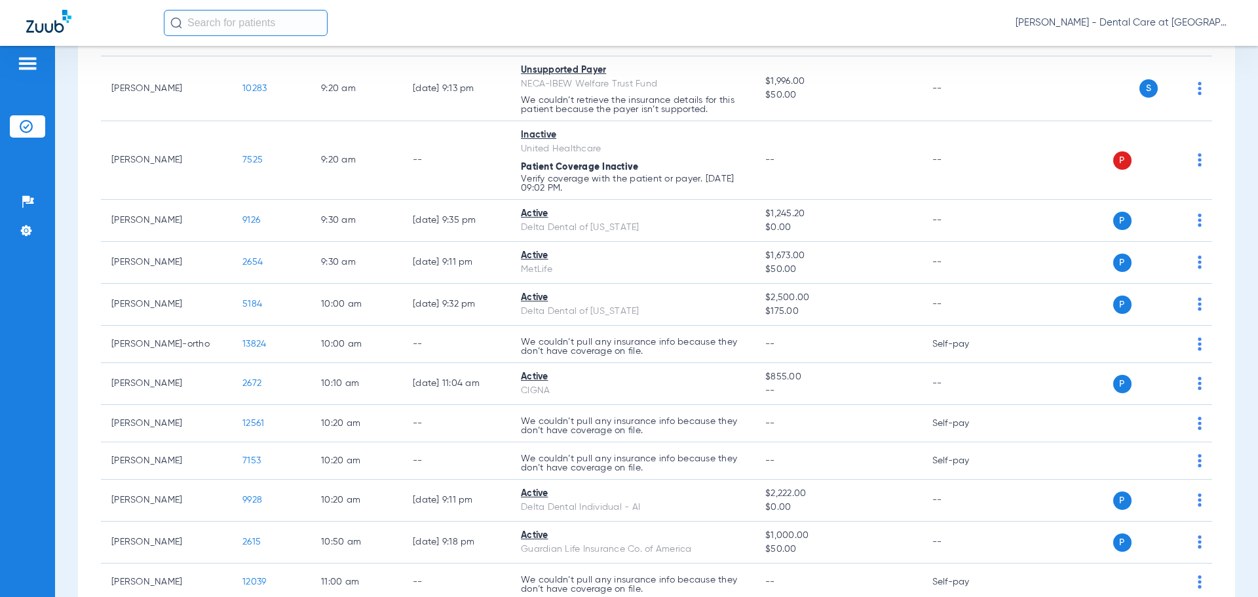
scroll to position [1065, 0]
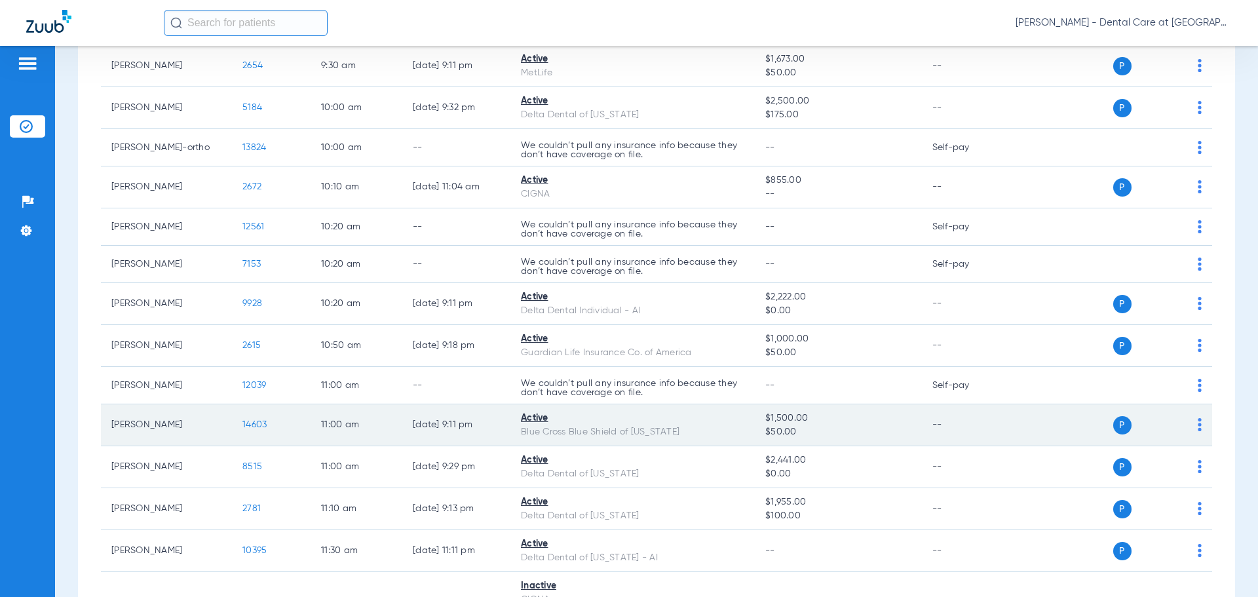
click at [512, 432] on td "Active Blue Cross Blue Shield of Illinois" at bounding box center [632, 425] width 244 height 42
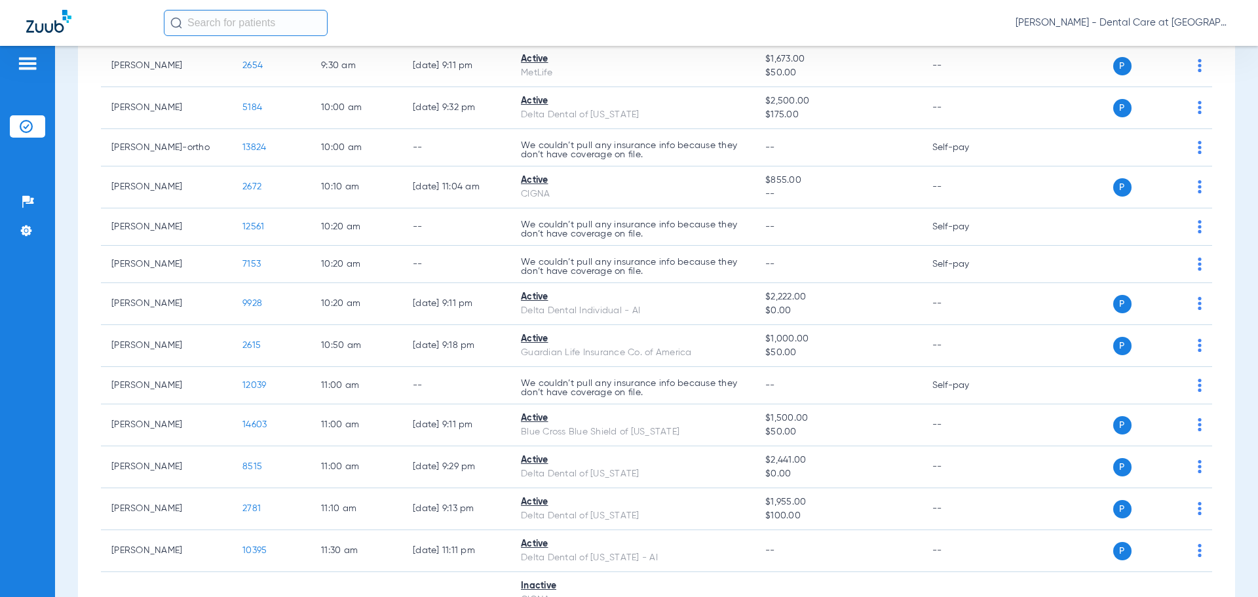
click at [228, 18] on input "text" at bounding box center [246, 23] width 164 height 26
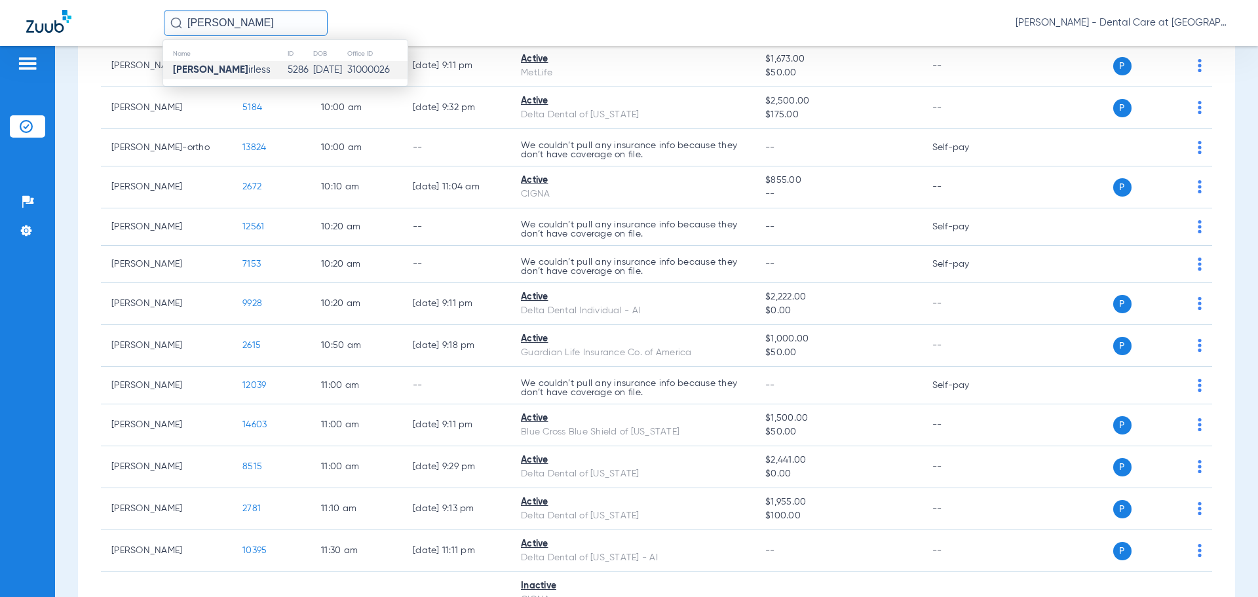
type input "luke fa"
click at [246, 67] on td "Luke Fa irless" at bounding box center [225, 70] width 124 height 18
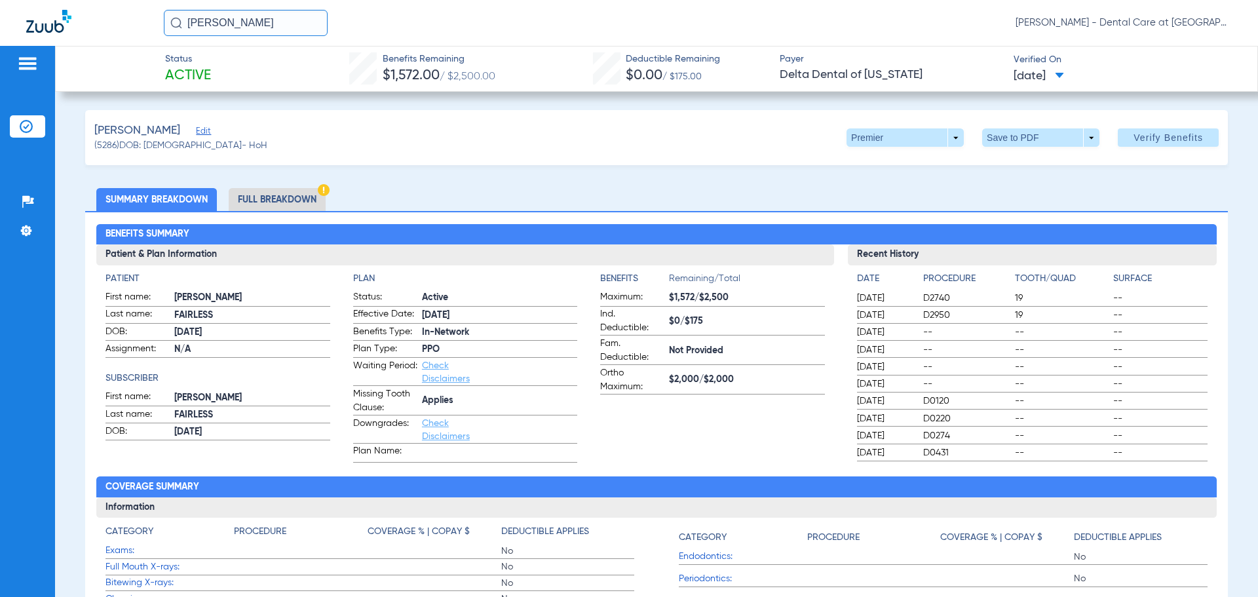
click at [259, 193] on li "Full Breakdown" at bounding box center [277, 199] width 97 height 23
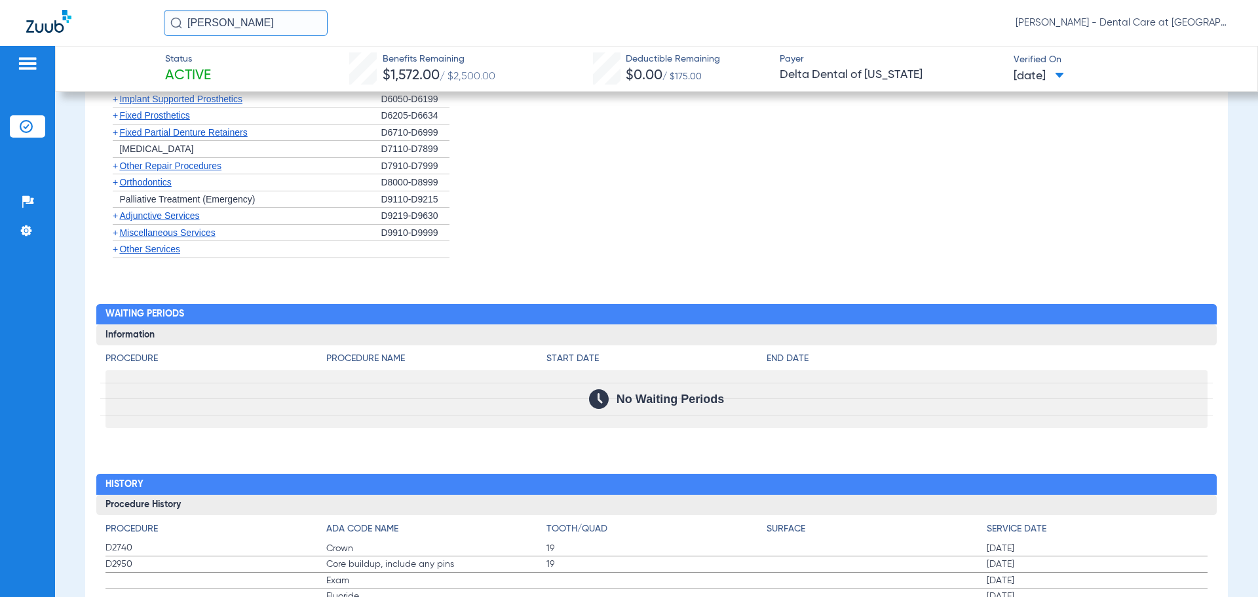
scroll to position [1502, 0]
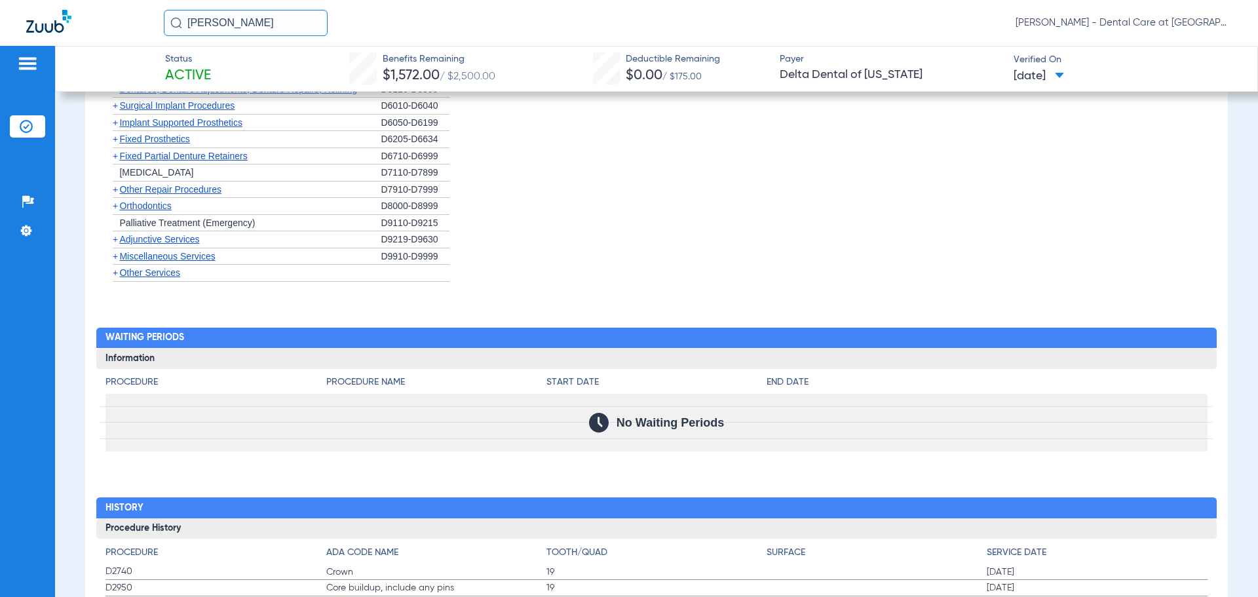
click at [164, 257] on span "Miscellaneous Services" at bounding box center [167, 256] width 96 height 10
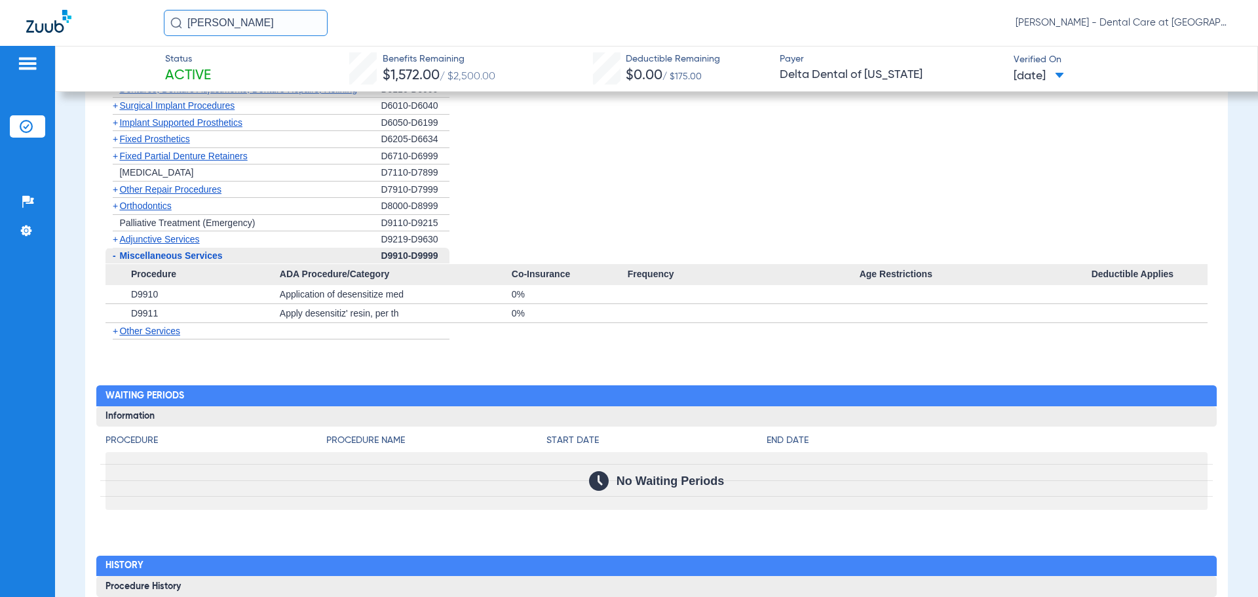
click at [143, 333] on span "Other Services" at bounding box center [149, 331] width 61 height 10
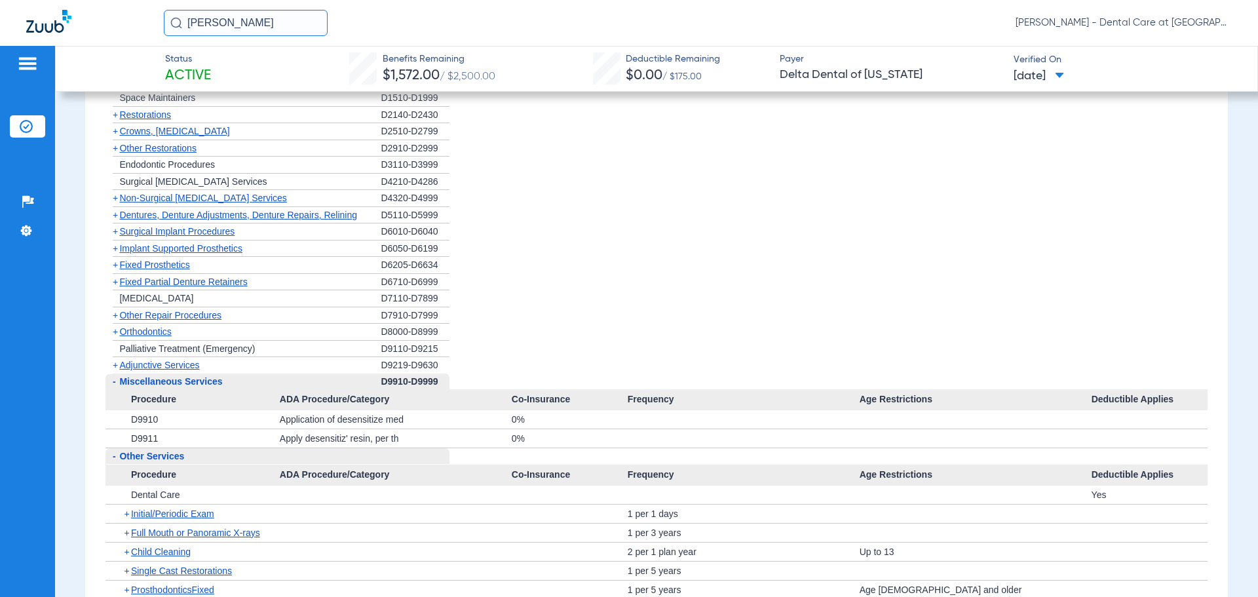
scroll to position [1048, 0]
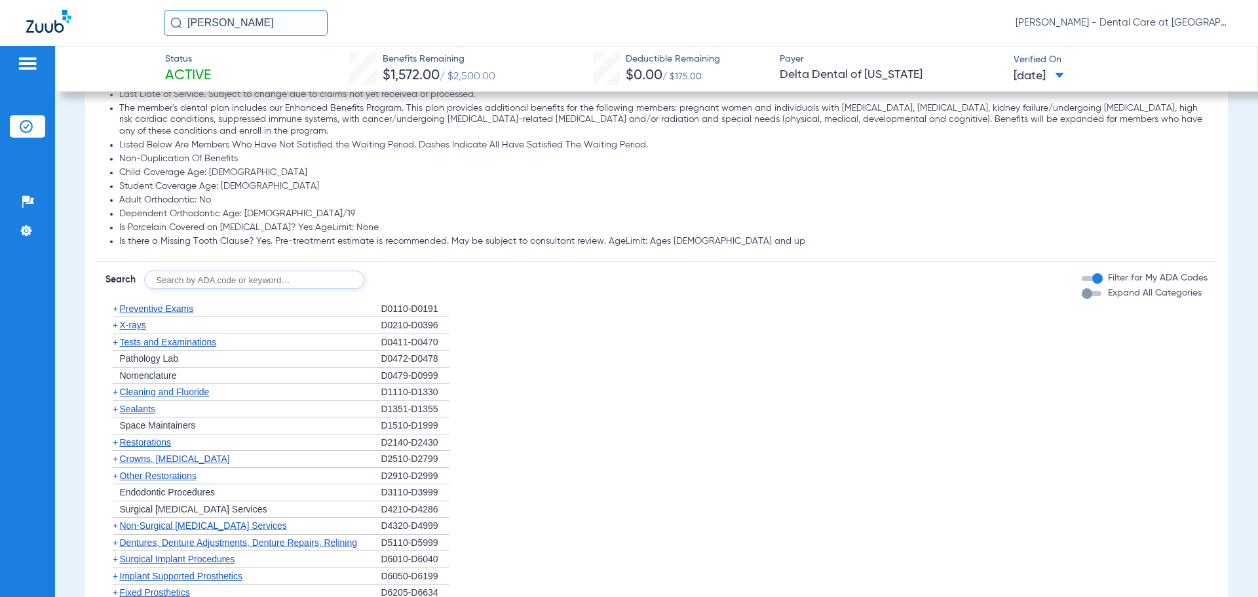
click at [214, 289] on input "text" at bounding box center [254, 280] width 220 height 18
type input "D9941"
click at [413, 282] on button "Search" at bounding box center [413, 280] width 52 height 18
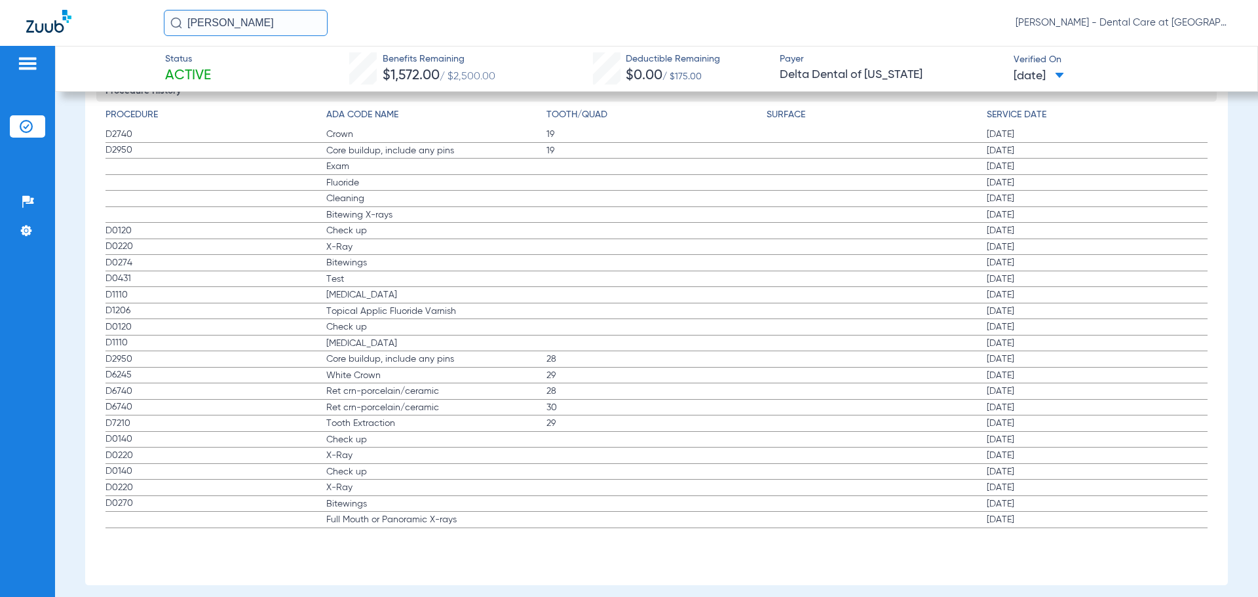
scroll to position [1546, 0]
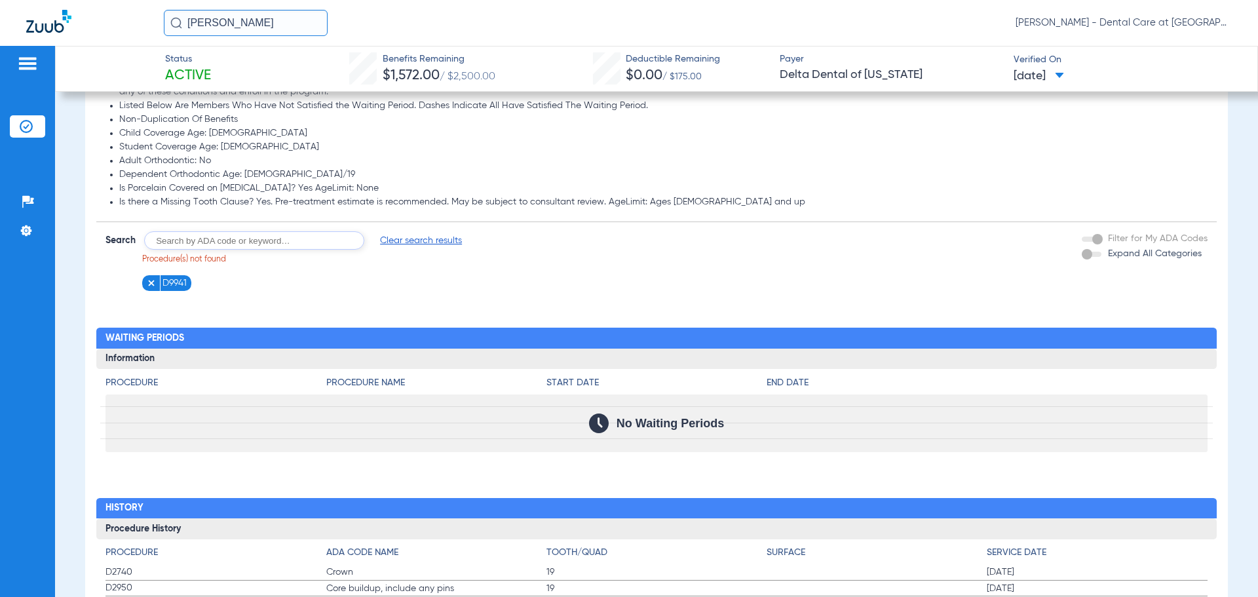
scroll to position [694, 0]
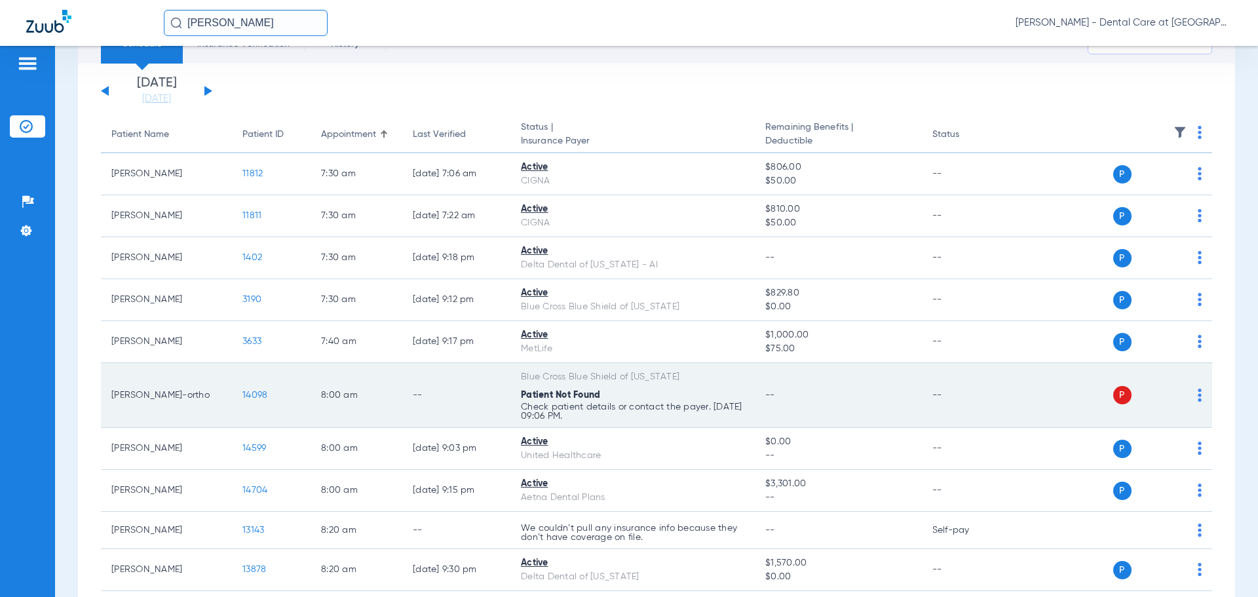
scroll to position [262, 0]
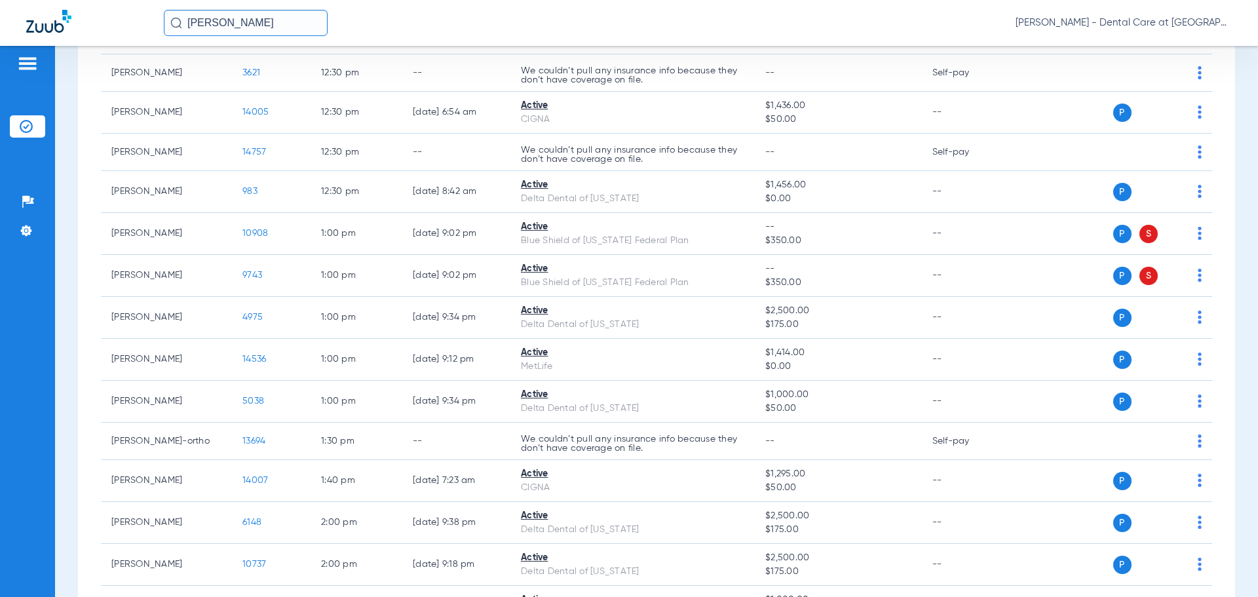
scroll to position [1769, 0]
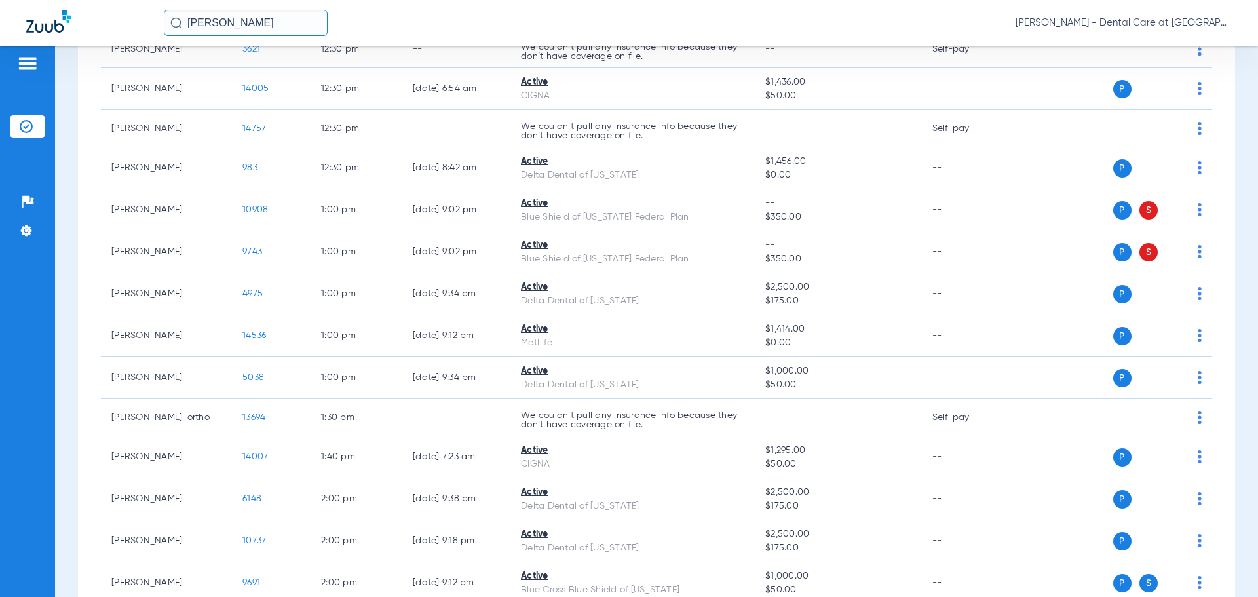
drag, startPoint x: 242, startPoint y: 26, endPoint x: -96, endPoint y: 25, distance: 338.1
click at [0, 25] on html "luke fa Stephanie Palmisano - Dental Care at Prairie Crossing Patients Insuranc…" at bounding box center [629, 298] width 1258 height 597
type input "tina dunc"
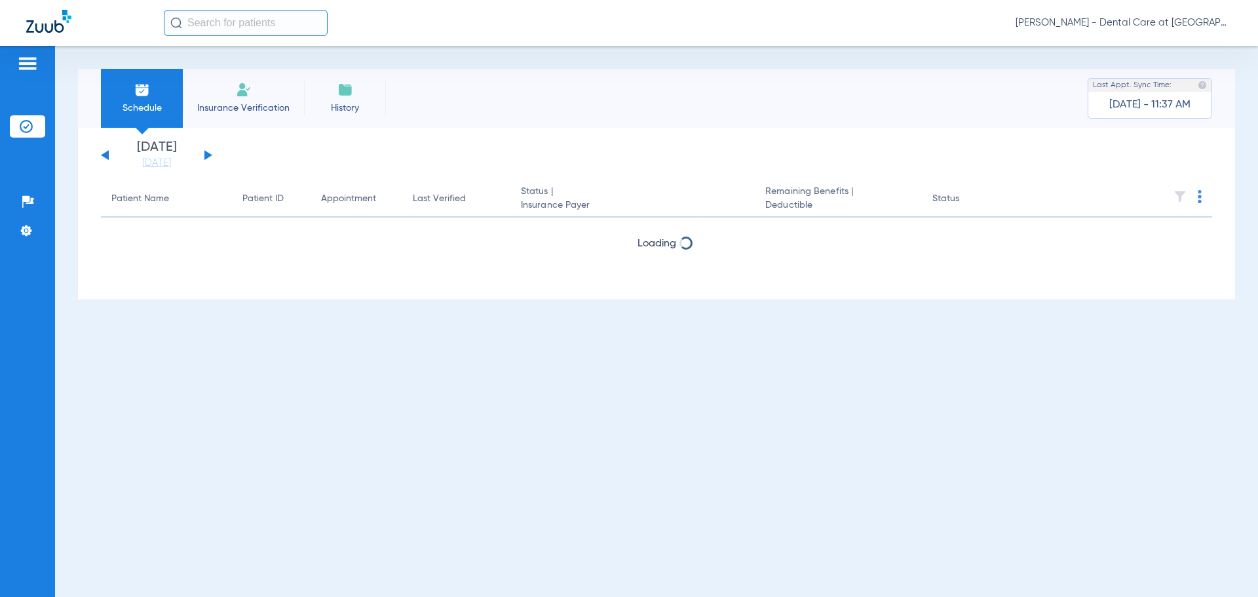
click at [280, 28] on input "text" at bounding box center [246, 23] width 164 height 26
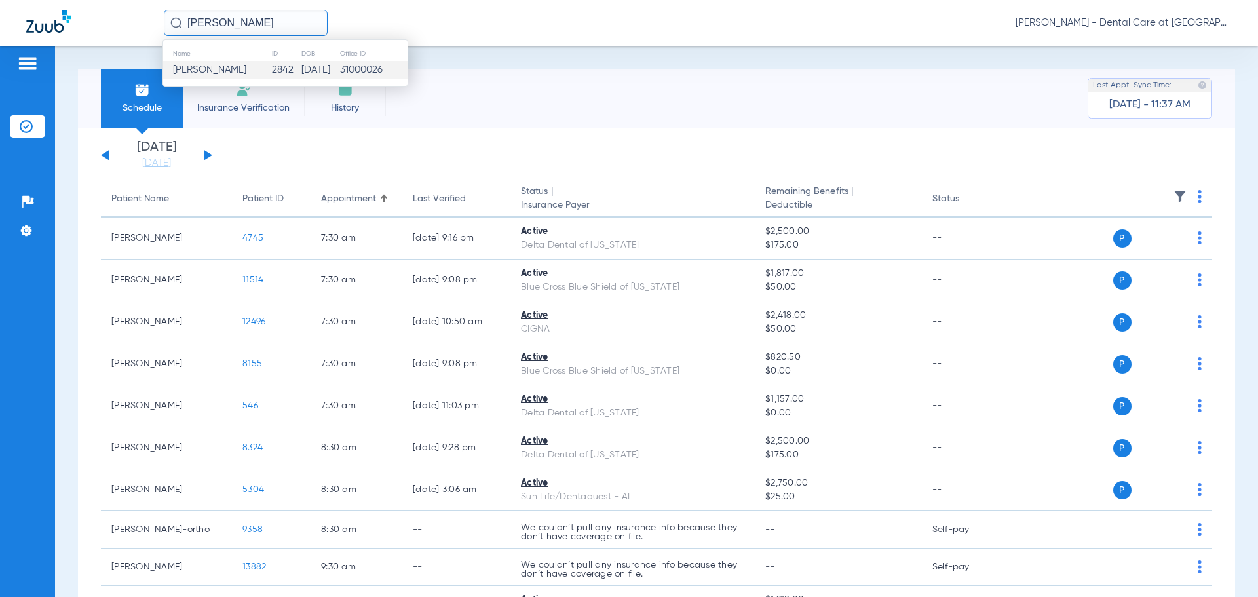
type input "[PERSON_NAME]"
click at [301, 69] on td "[DATE]" at bounding box center [320, 70] width 39 height 18
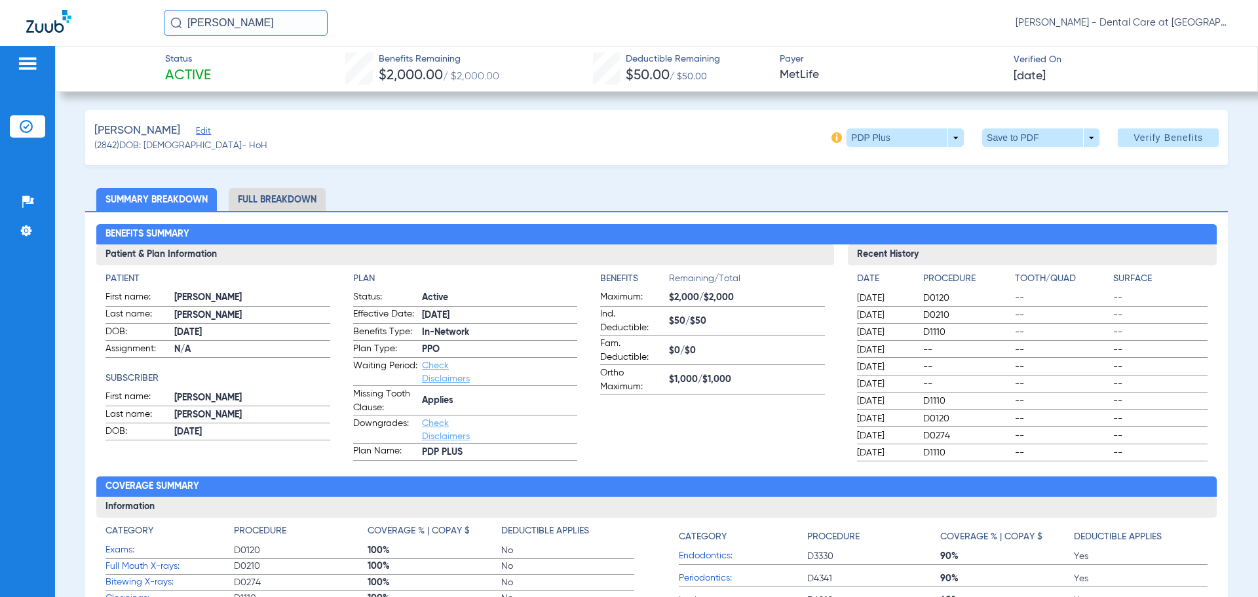
click at [279, 194] on li "Full Breakdown" at bounding box center [277, 199] width 97 height 23
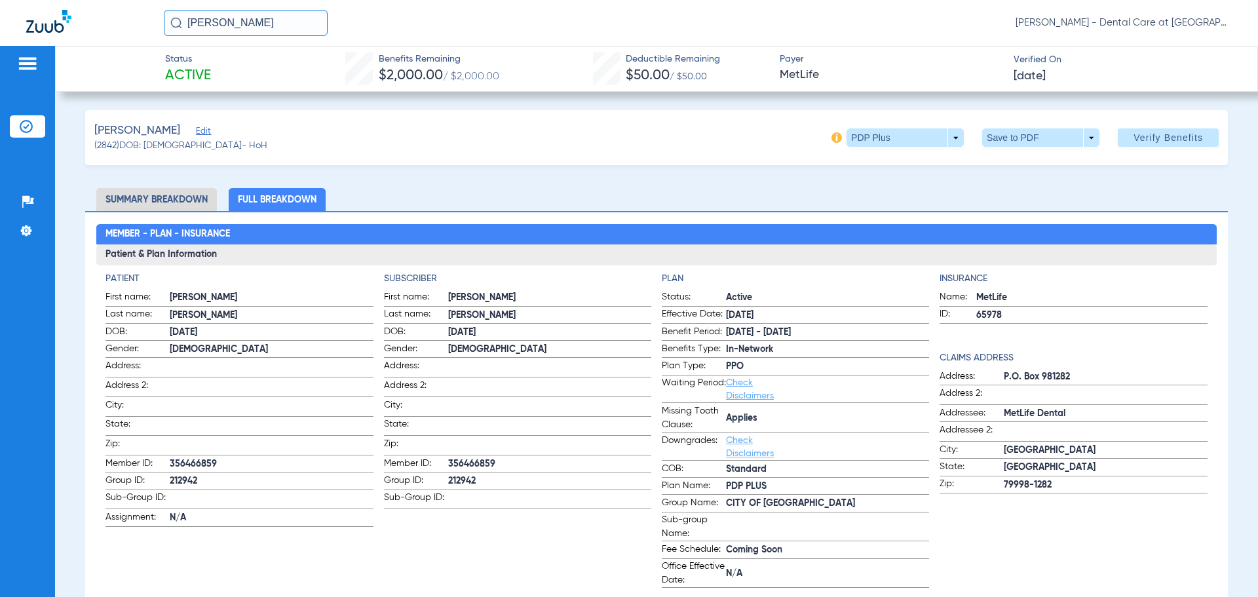
drag, startPoint x: 239, startPoint y: 29, endPoint x: -88, endPoint y: 29, distance: 326.9
click at [0, 29] on html "[PERSON_NAME] [PERSON_NAME] - Dental Care at [GEOGRAPHIC_DATA] Patients Insuran…" at bounding box center [629, 298] width 1258 height 597
type input "[PERSON_NAME]"
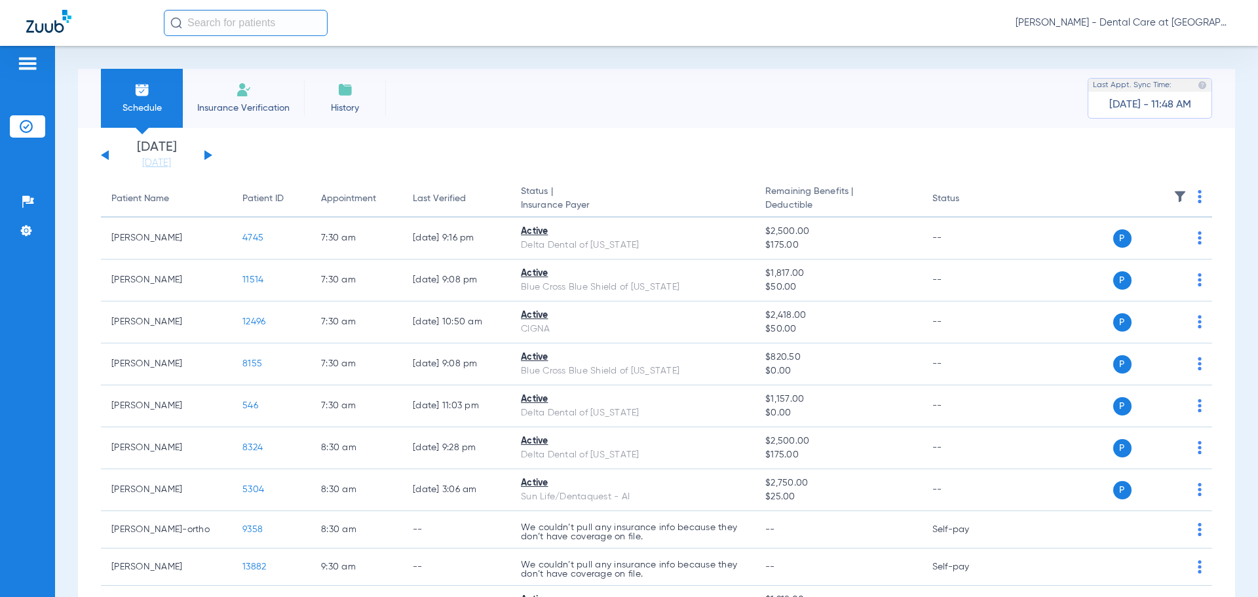
click at [209, 154] on button at bounding box center [208, 155] width 8 height 10
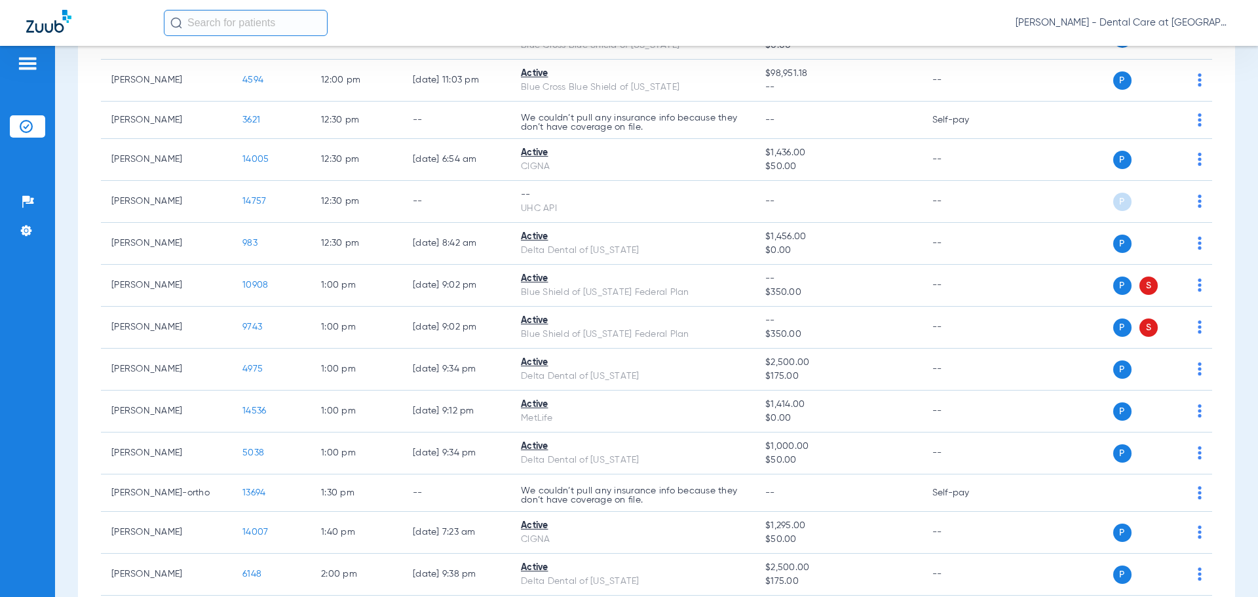
scroll to position [1703, 0]
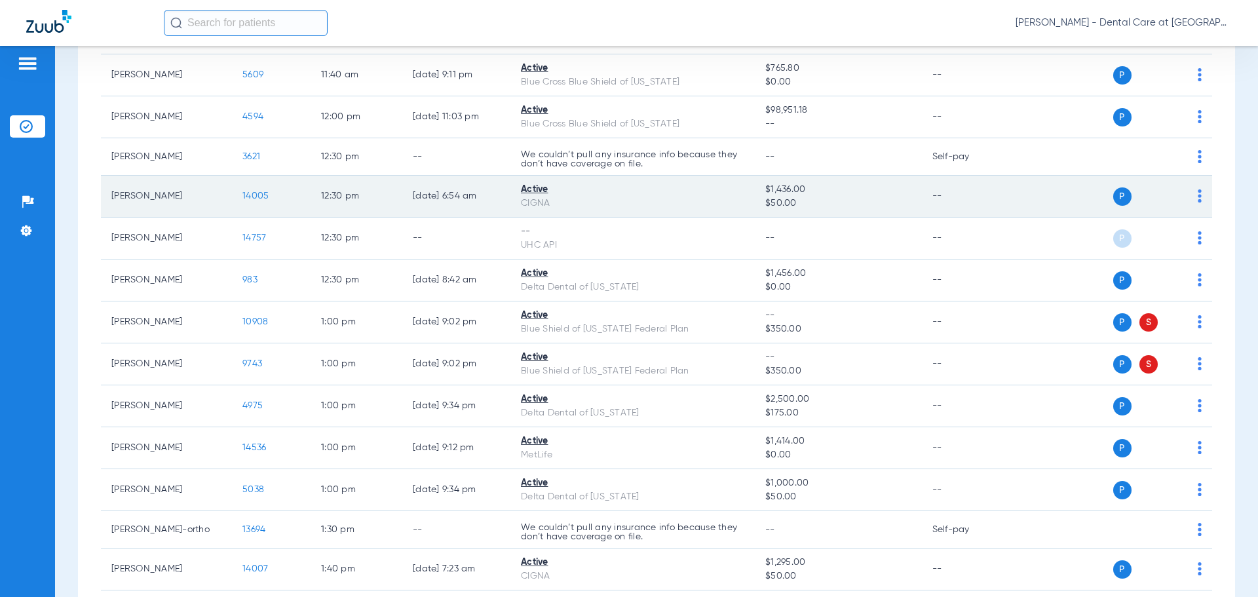
click at [487, 216] on td "09/30/25 6:54 AM" at bounding box center [456, 197] width 108 height 42
click at [263, 195] on span "14005" at bounding box center [255, 195] width 26 height 9
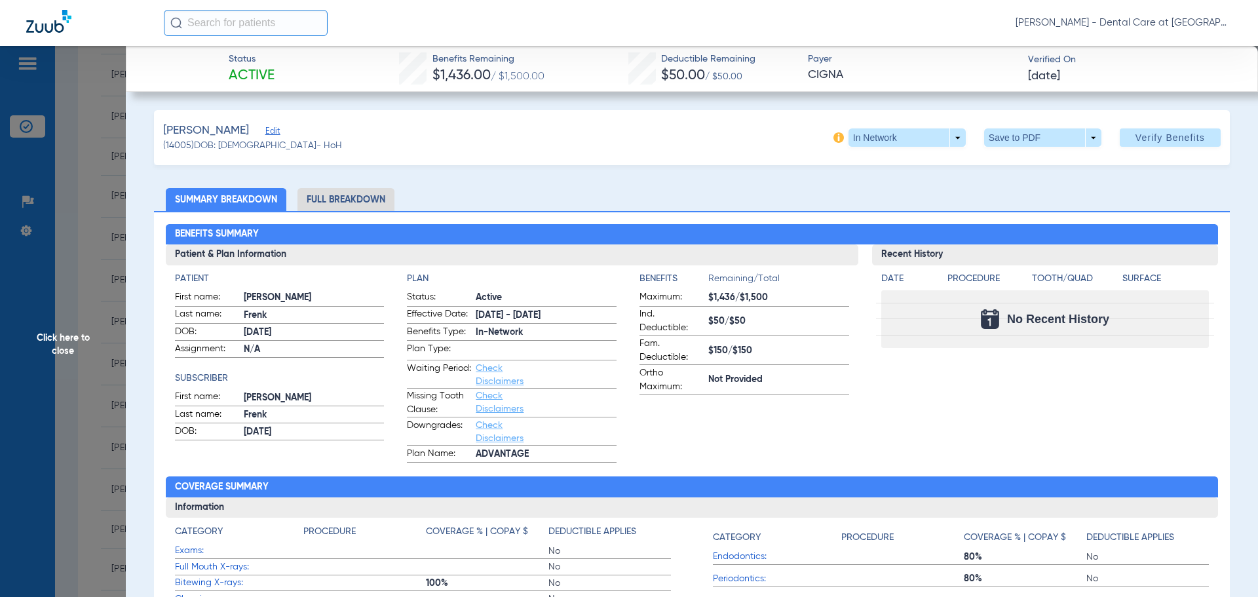
click at [73, 345] on span "Click here to close" at bounding box center [63, 344] width 126 height 597
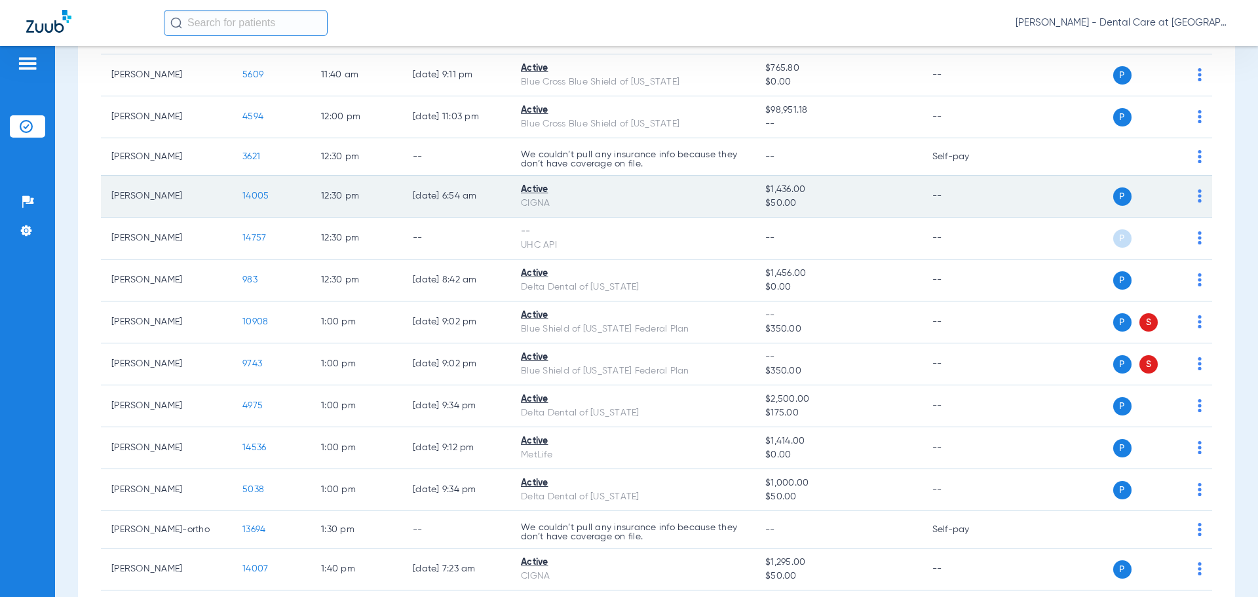
click at [252, 199] on span "14005" at bounding box center [255, 195] width 26 height 9
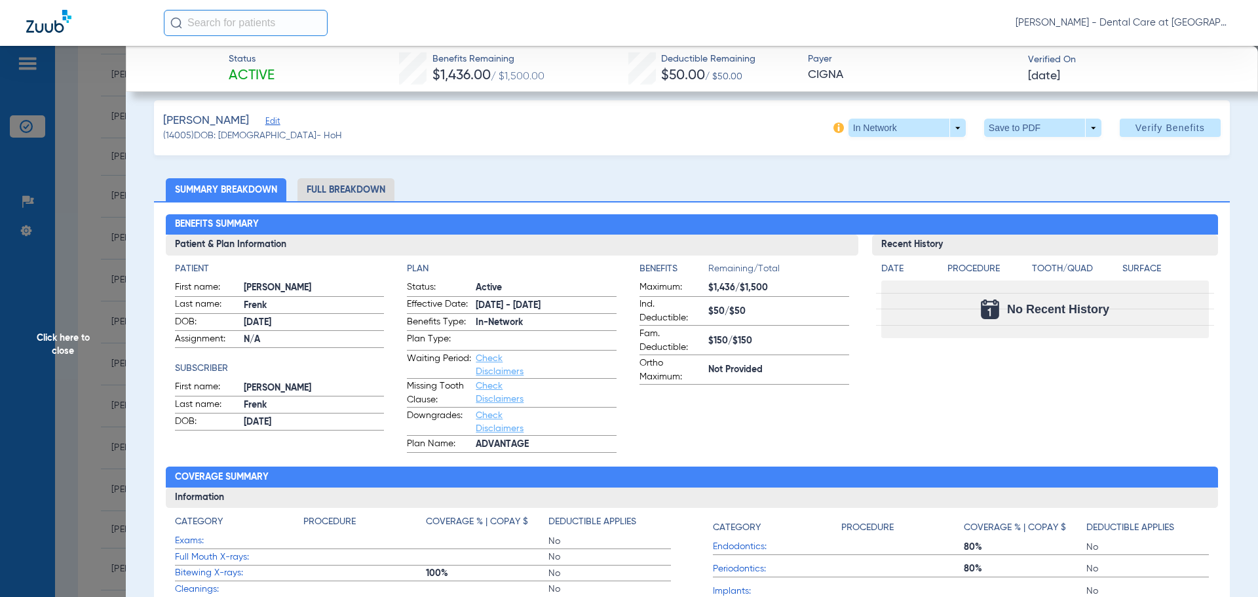
scroll to position [0, 0]
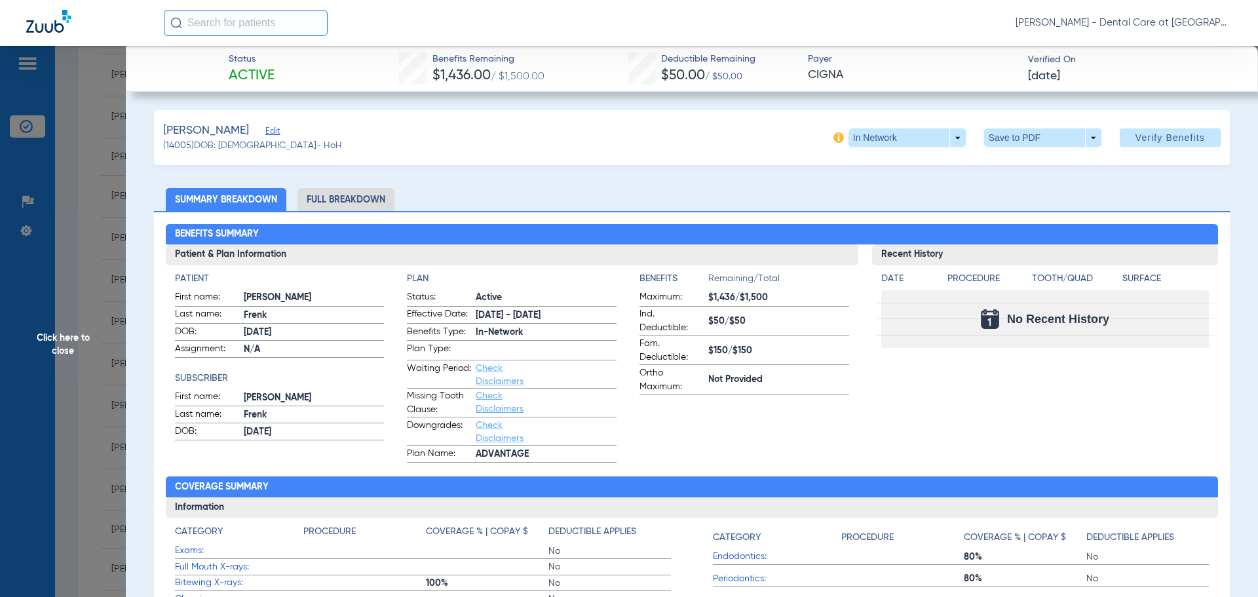
click at [326, 196] on li "Full Breakdown" at bounding box center [345, 199] width 97 height 23
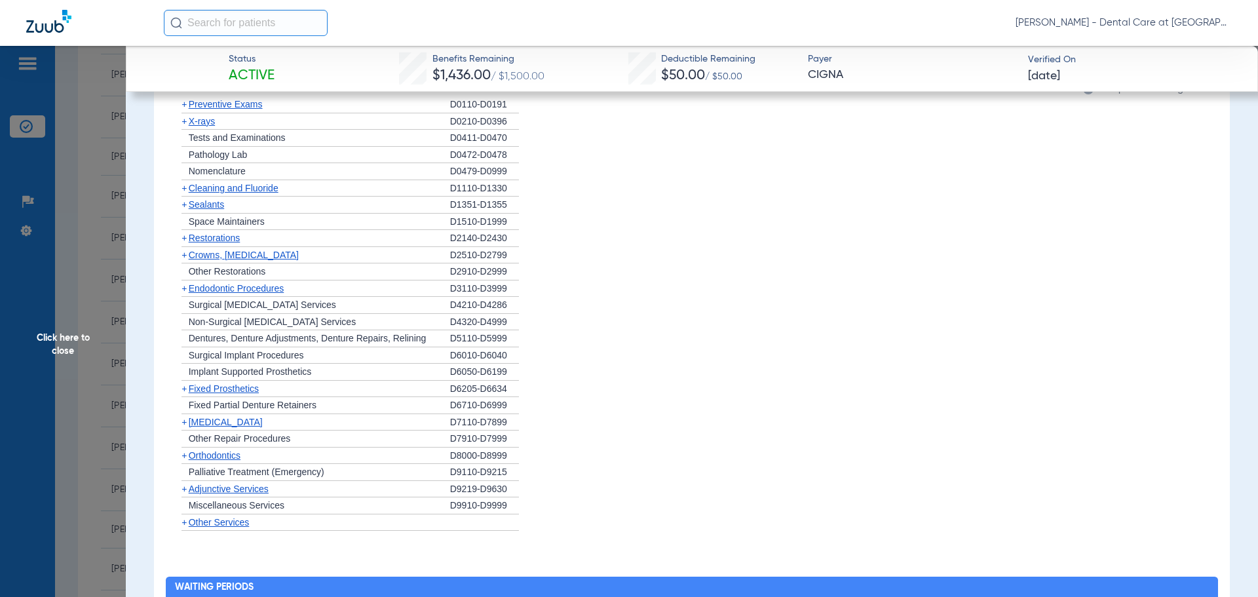
scroll to position [1367, 0]
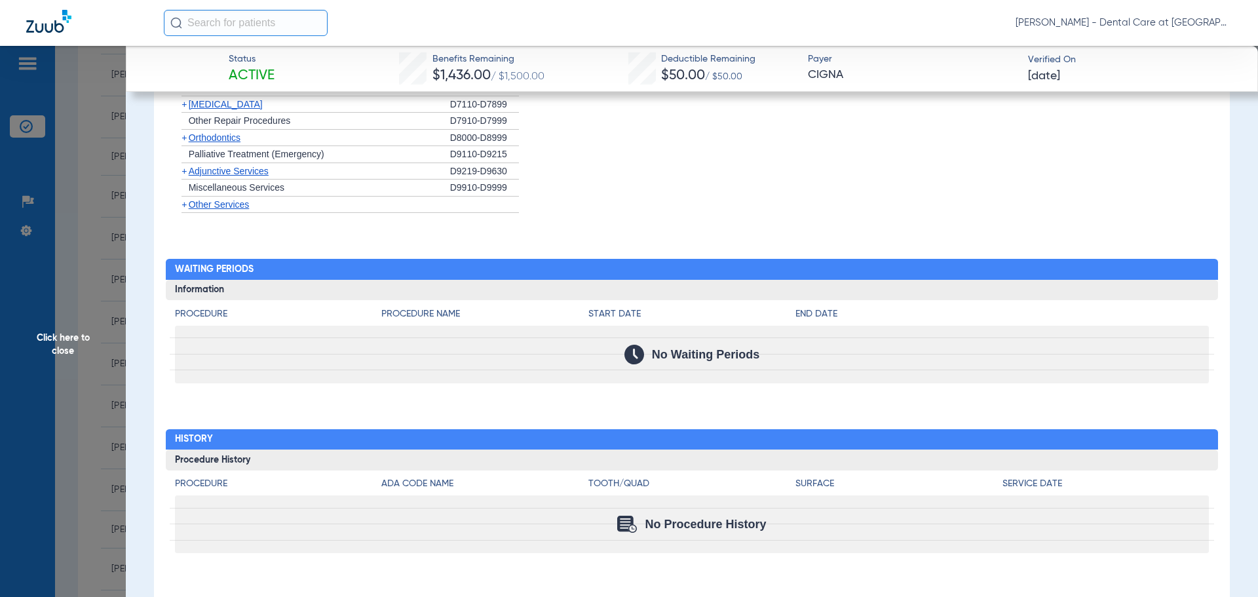
drag, startPoint x: 70, startPoint y: 318, endPoint x: 61, endPoint y: 331, distance: 16.0
click at [70, 319] on span "Click here to close" at bounding box center [63, 344] width 126 height 597
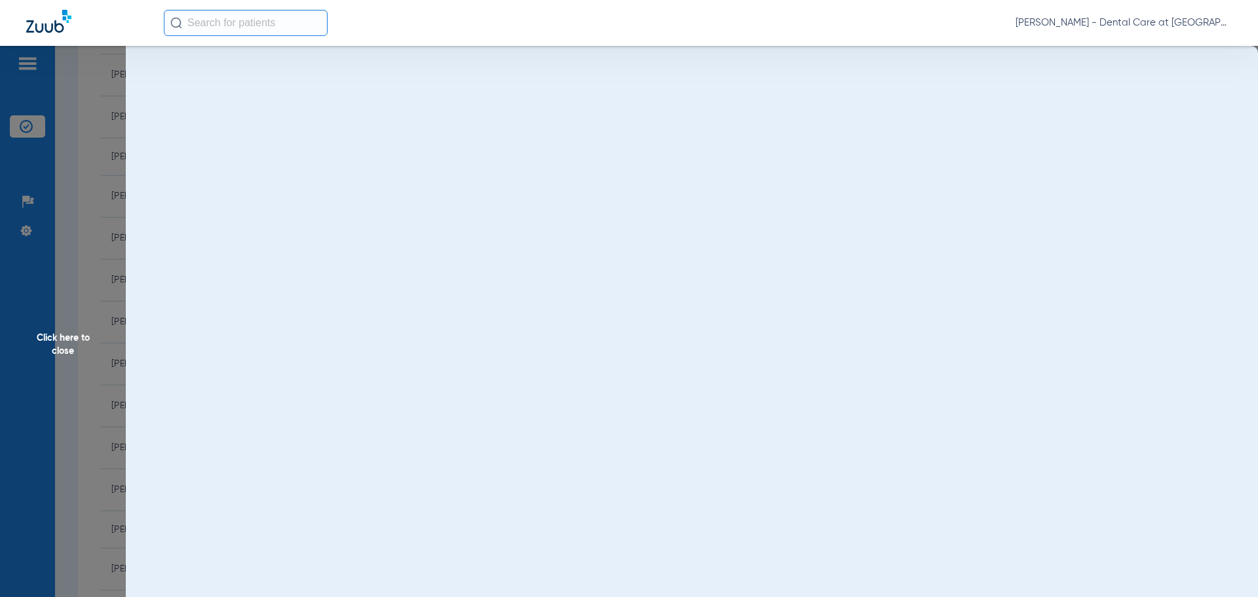
click at [63, 332] on span "Click here to close" at bounding box center [63, 344] width 126 height 597
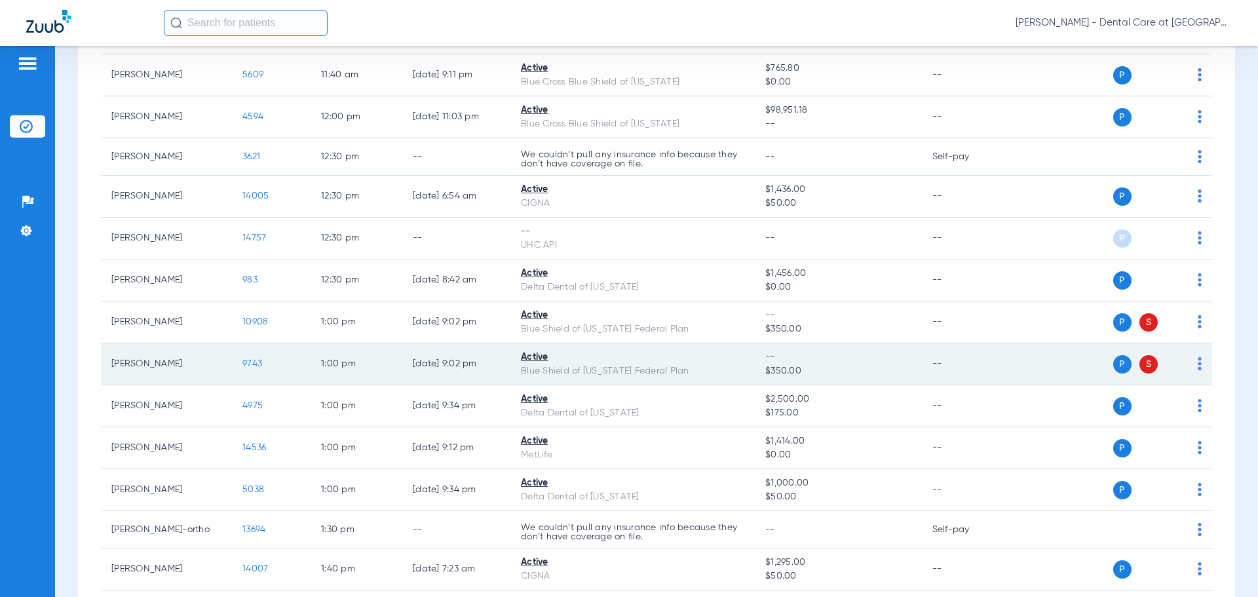
drag, startPoint x: 63, startPoint y: 332, endPoint x: 372, endPoint y: 373, distance: 312.0
click at [375, 375] on td "1:00 PM" at bounding box center [357, 364] width 92 height 42
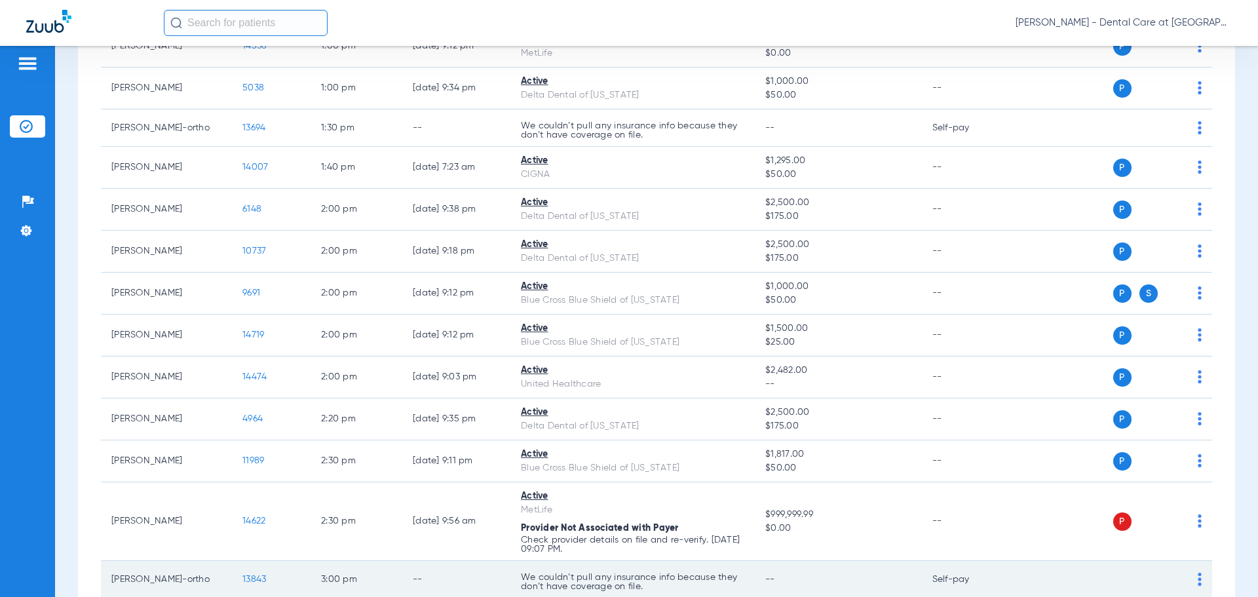
scroll to position [2031, 0]
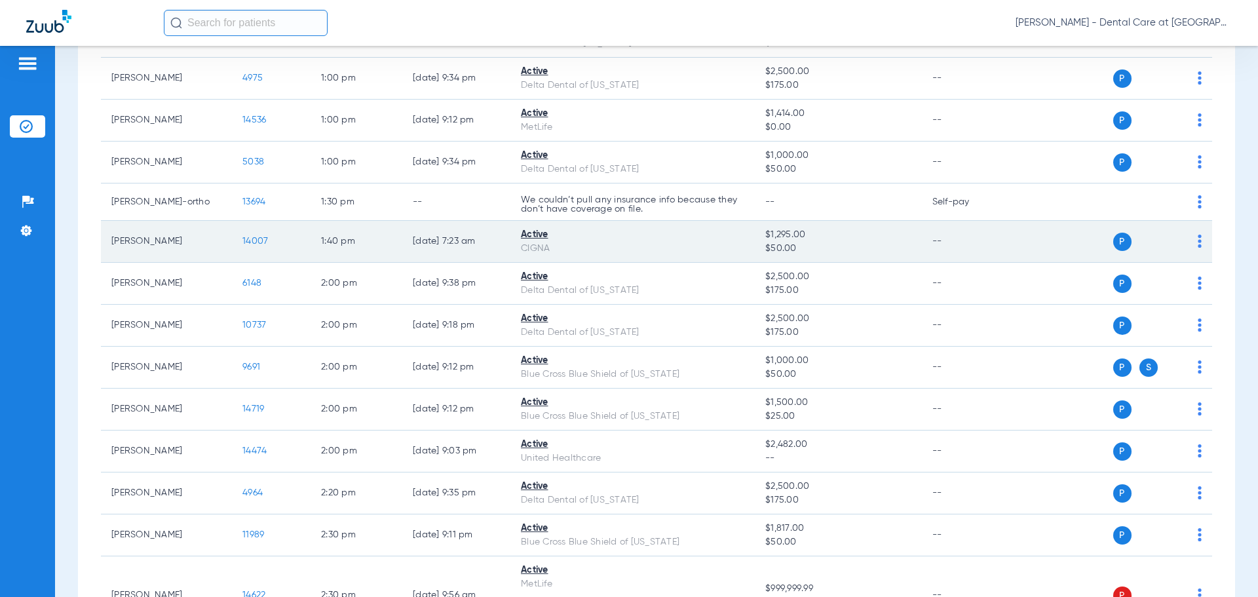
click at [248, 235] on td "14007" at bounding box center [271, 242] width 79 height 42
click at [256, 240] on span "14007" at bounding box center [255, 241] width 26 height 9
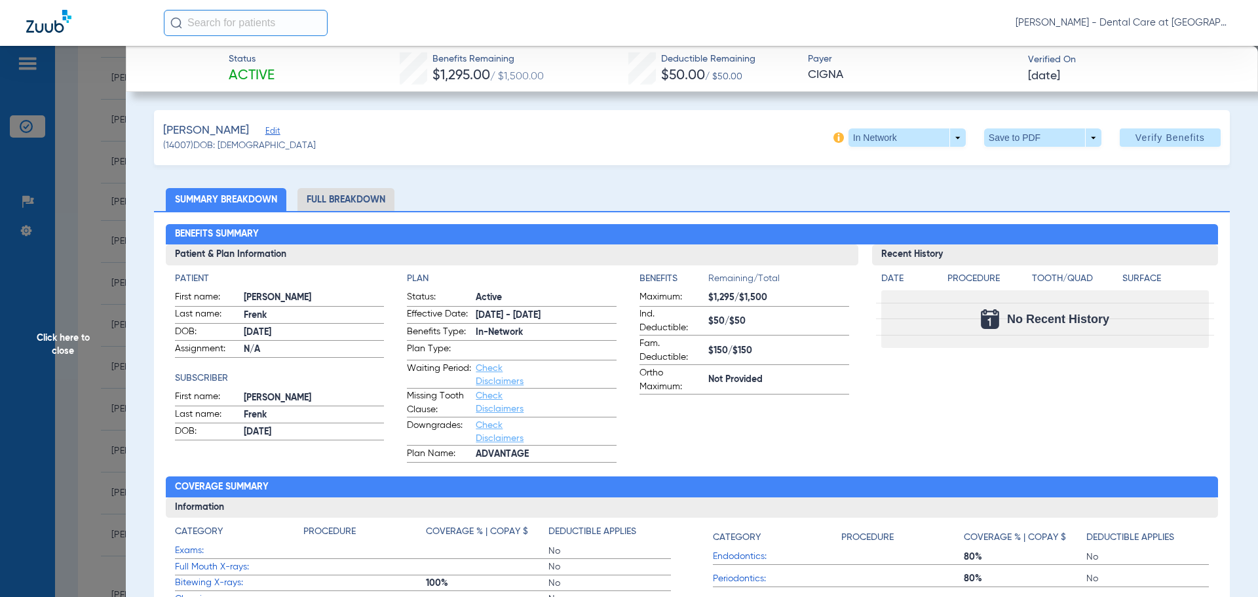
click at [362, 203] on li "Full Breakdown" at bounding box center [345, 199] width 97 height 23
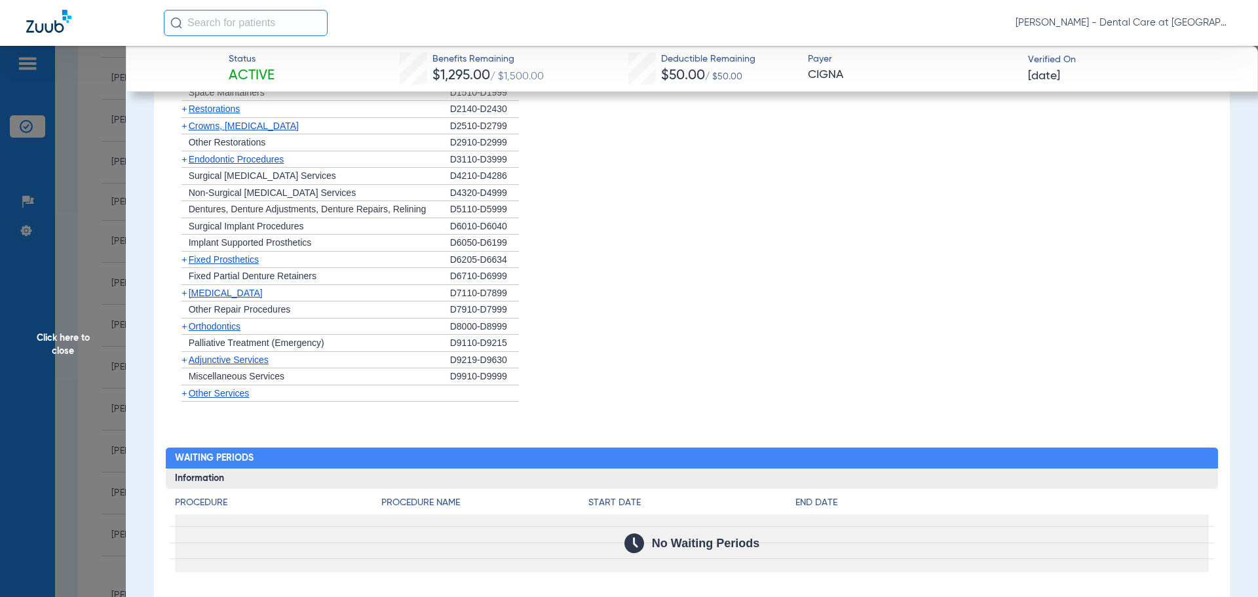
scroll to position [1367, 0]
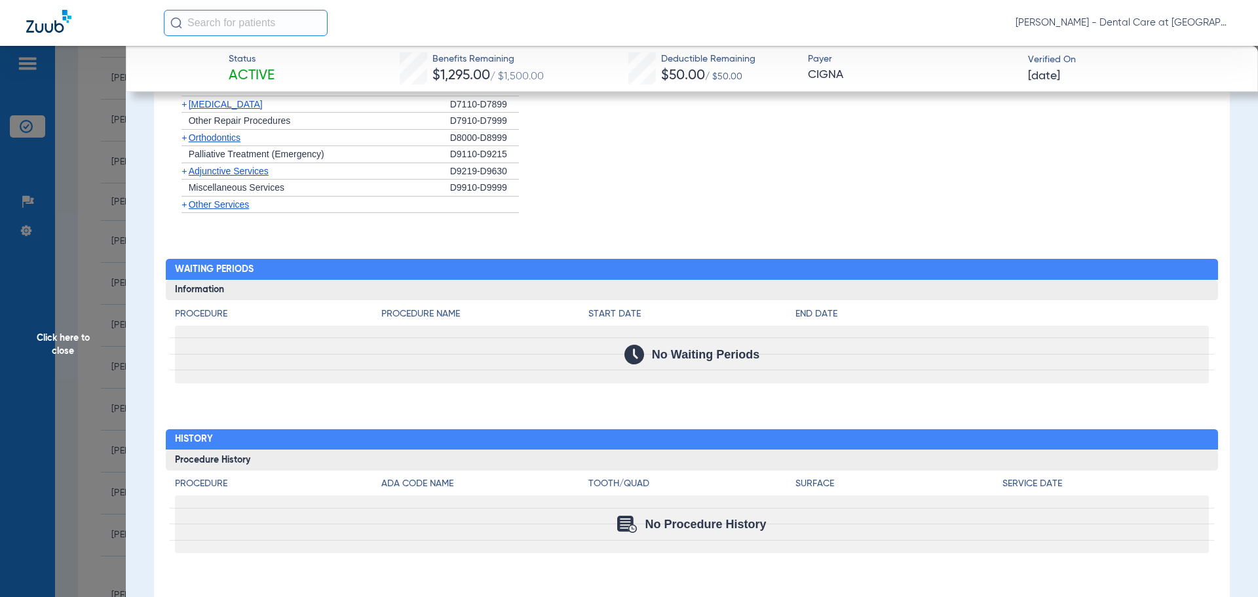
click at [52, 349] on span "Click here to close" at bounding box center [63, 344] width 126 height 597
